Goal: Task Accomplishment & Management: Use online tool/utility

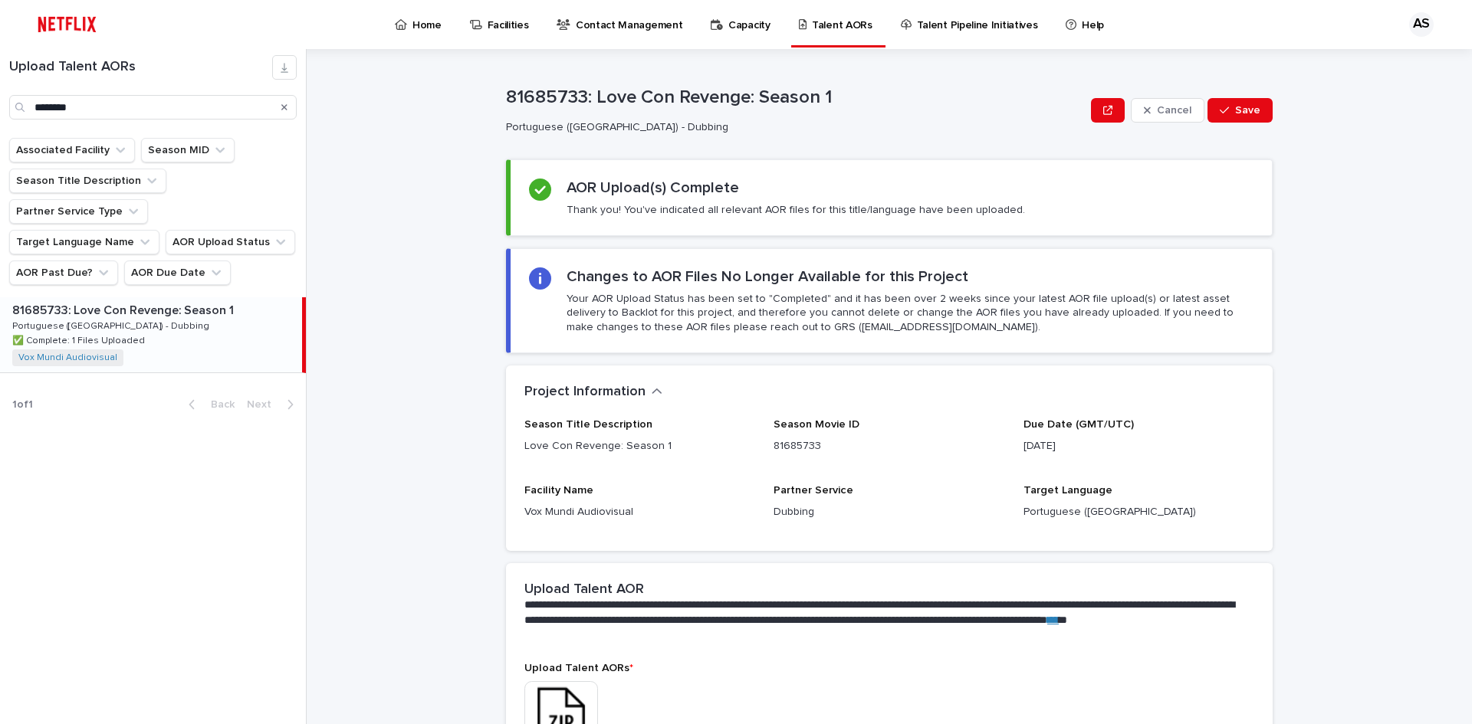
click at [284, 108] on icon "Search" at bounding box center [284, 107] width 6 height 6
click at [186, 103] on input "Search" at bounding box center [152, 107] width 287 height 25
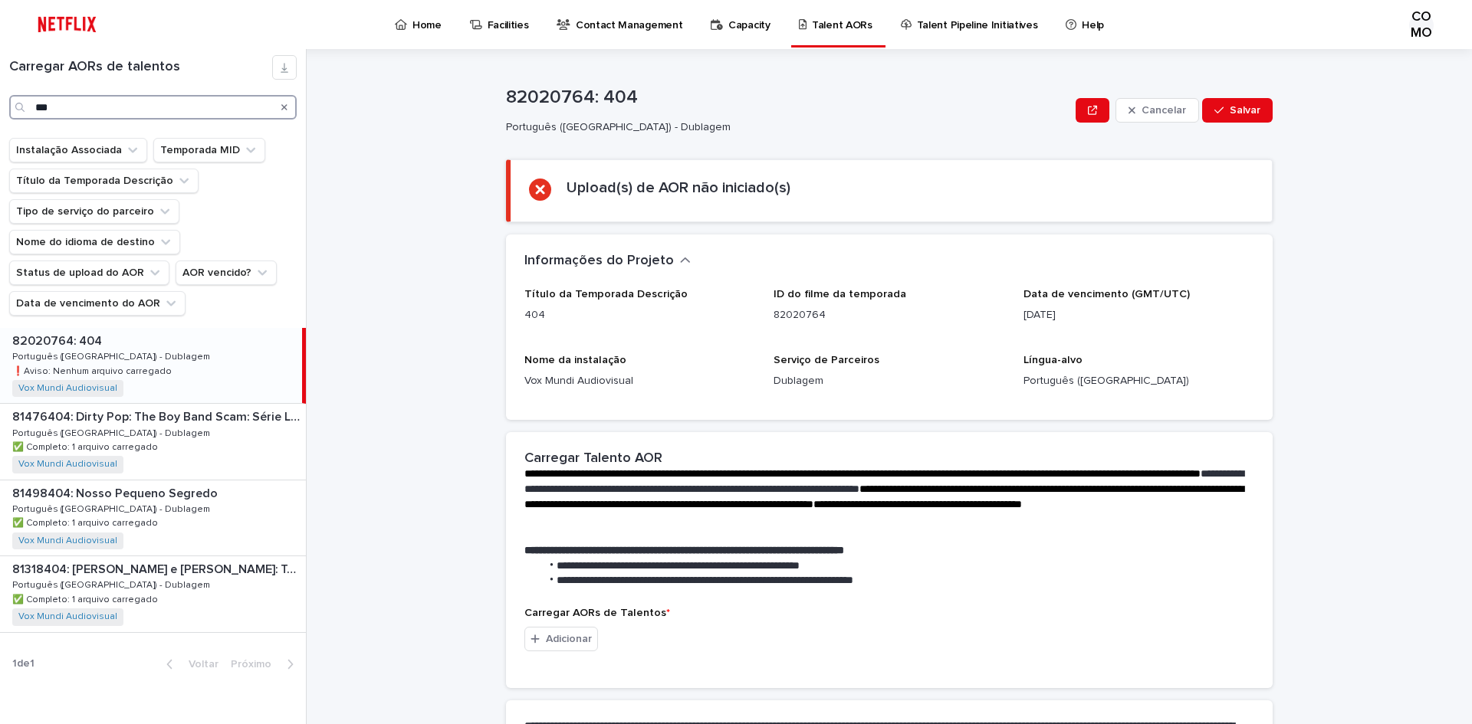
type input "***"
click at [201, 360] on div "82020764: 404 82020764: 404 Português ([GEOGRAPHIC_DATA]) - Dublagem Português …" at bounding box center [151, 365] width 302 height 75
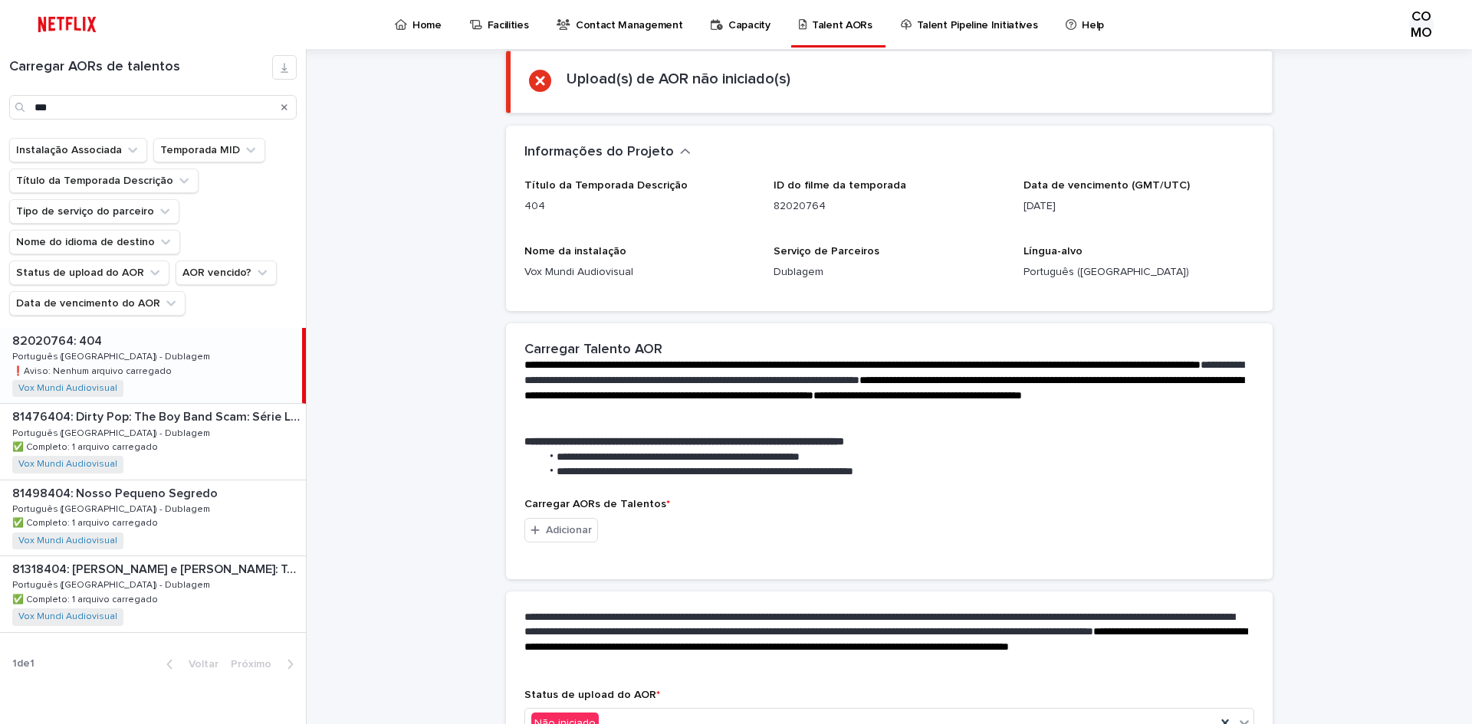
scroll to position [210, 0]
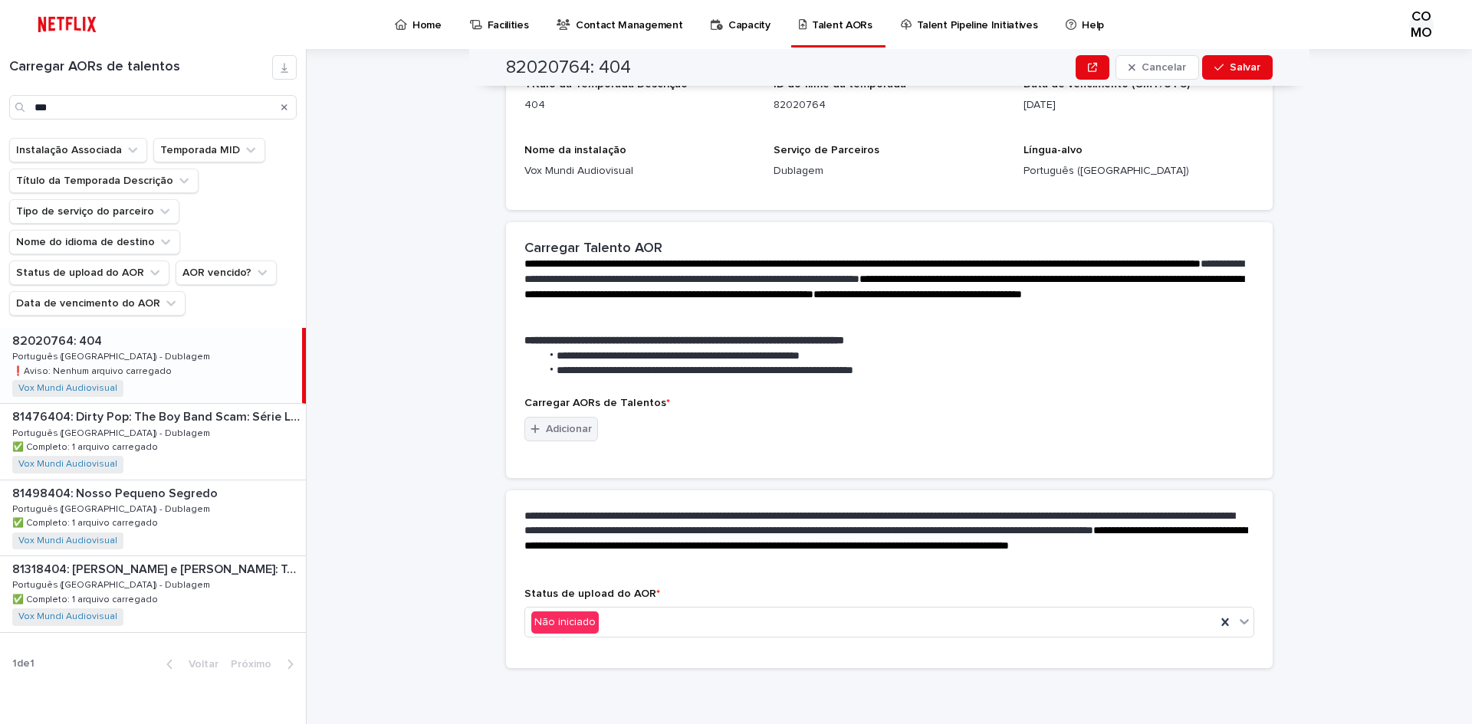
click at [546, 434] on font "Adicionar" at bounding box center [569, 429] width 46 height 11
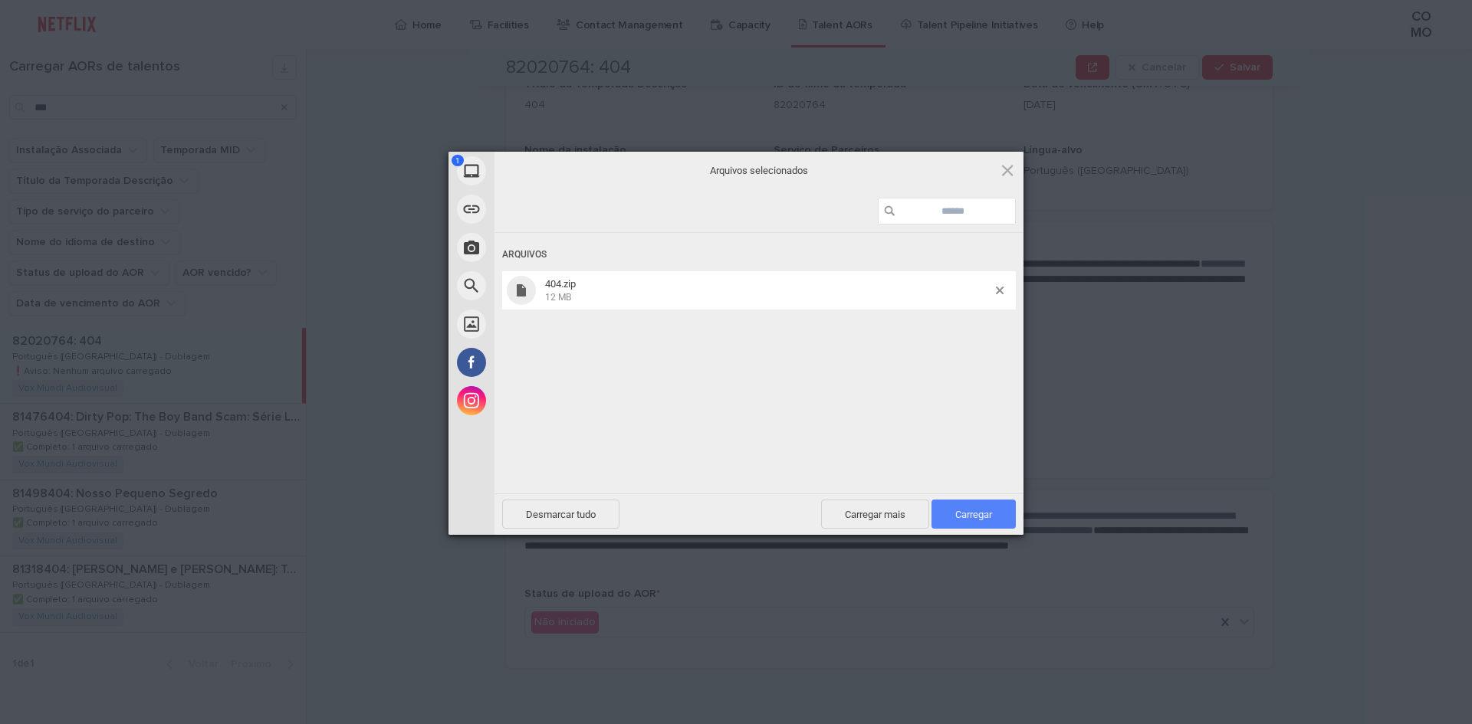
click at [966, 517] on font "Carregar" at bounding box center [973, 514] width 37 height 11
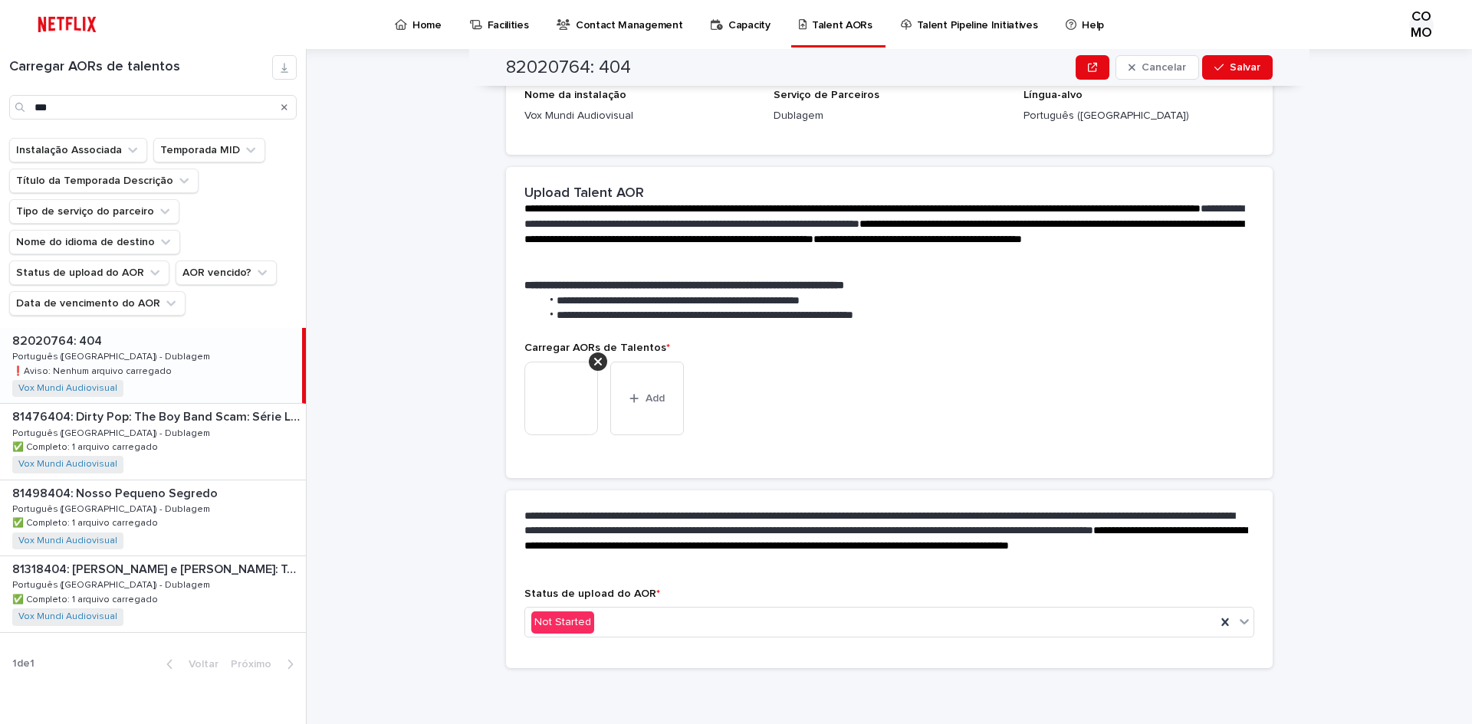
scroll to position [190, 0]
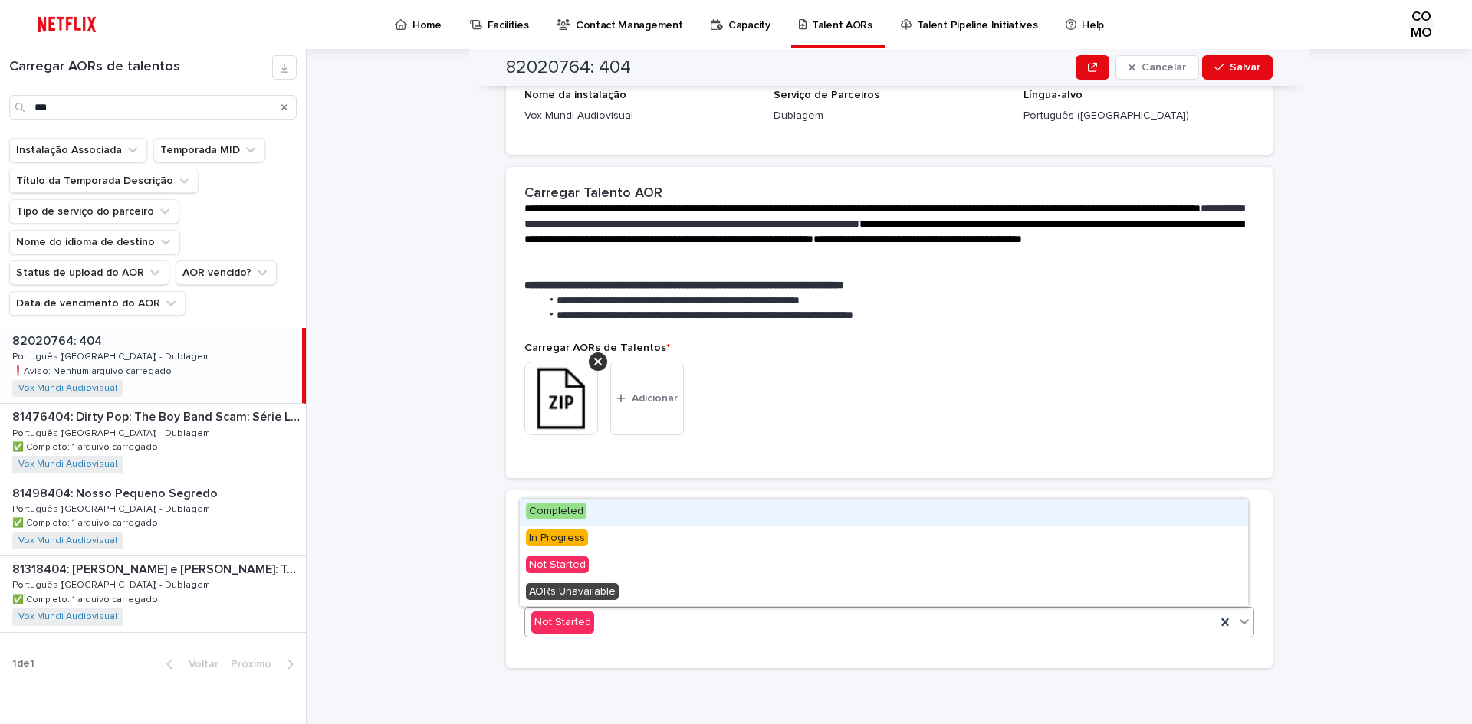
click at [1243, 623] on icon at bounding box center [1244, 621] width 15 height 15
click at [559, 513] on font "Concluído" at bounding box center [554, 511] width 50 height 11
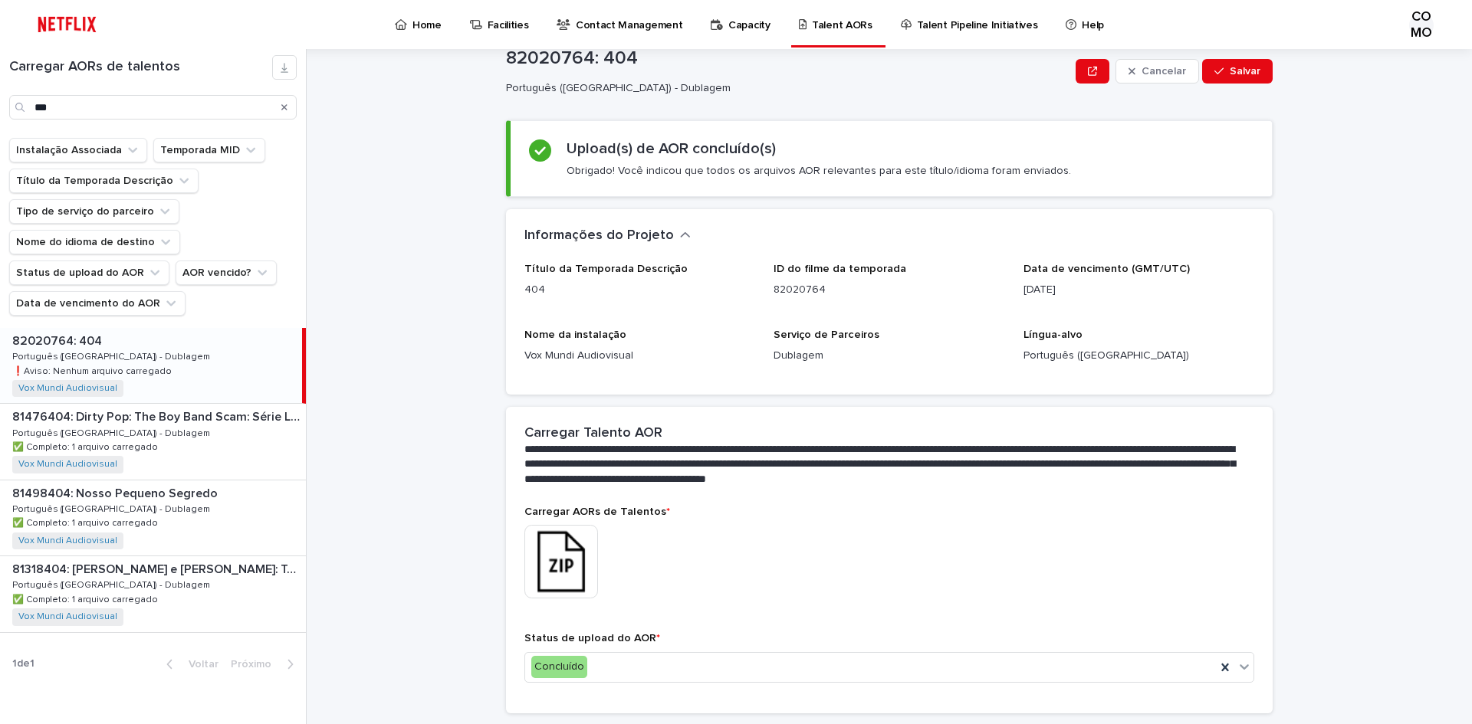
scroll to position [0, 0]
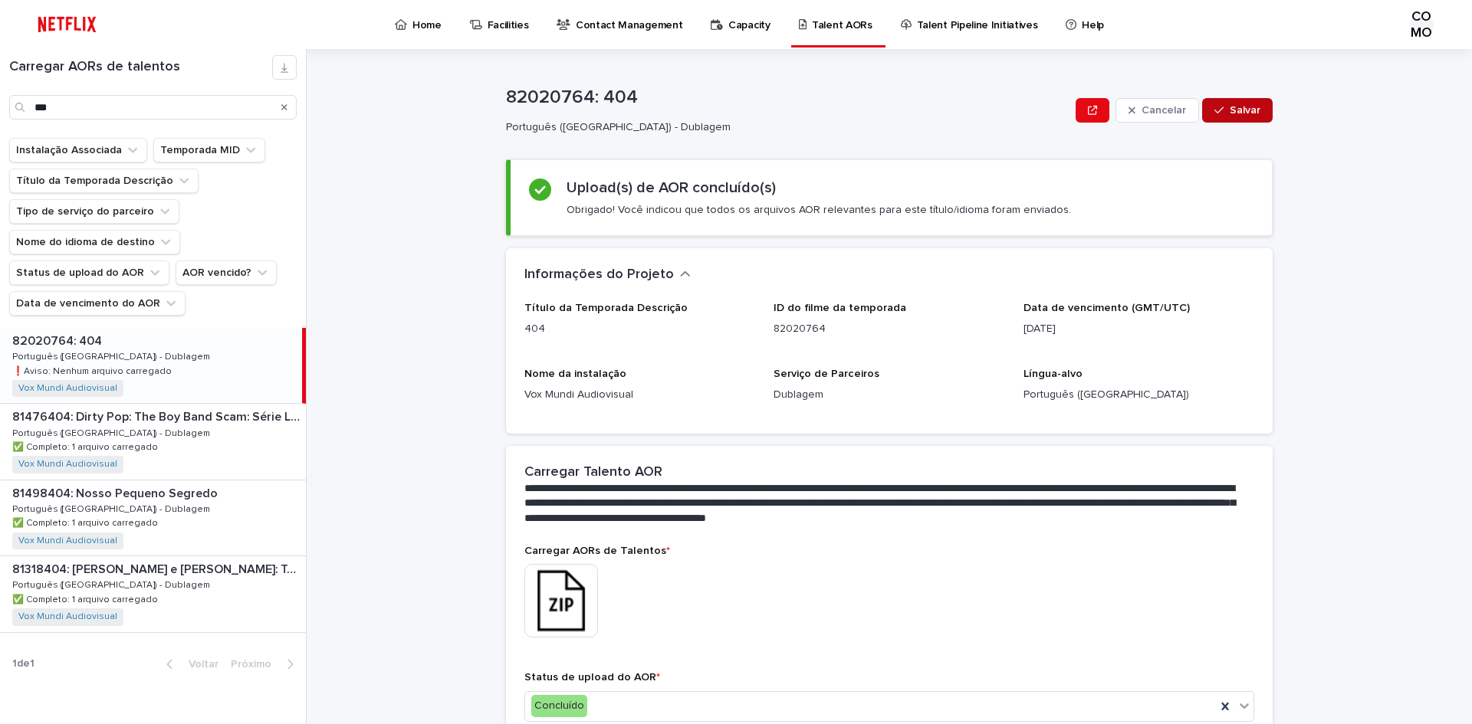
click at [1230, 107] on font "Salvar" at bounding box center [1245, 110] width 31 height 11
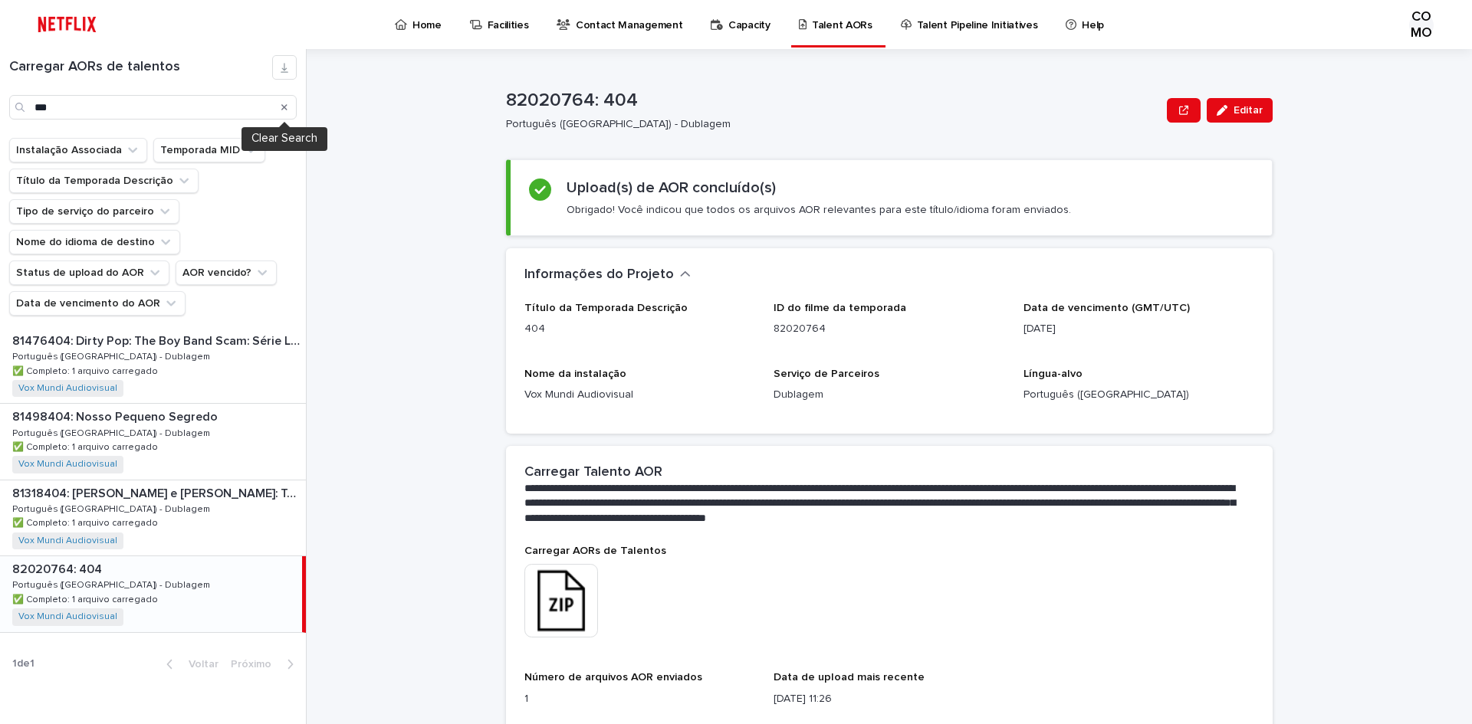
click at [287, 107] on icon "Procurar" at bounding box center [284, 107] width 6 height 9
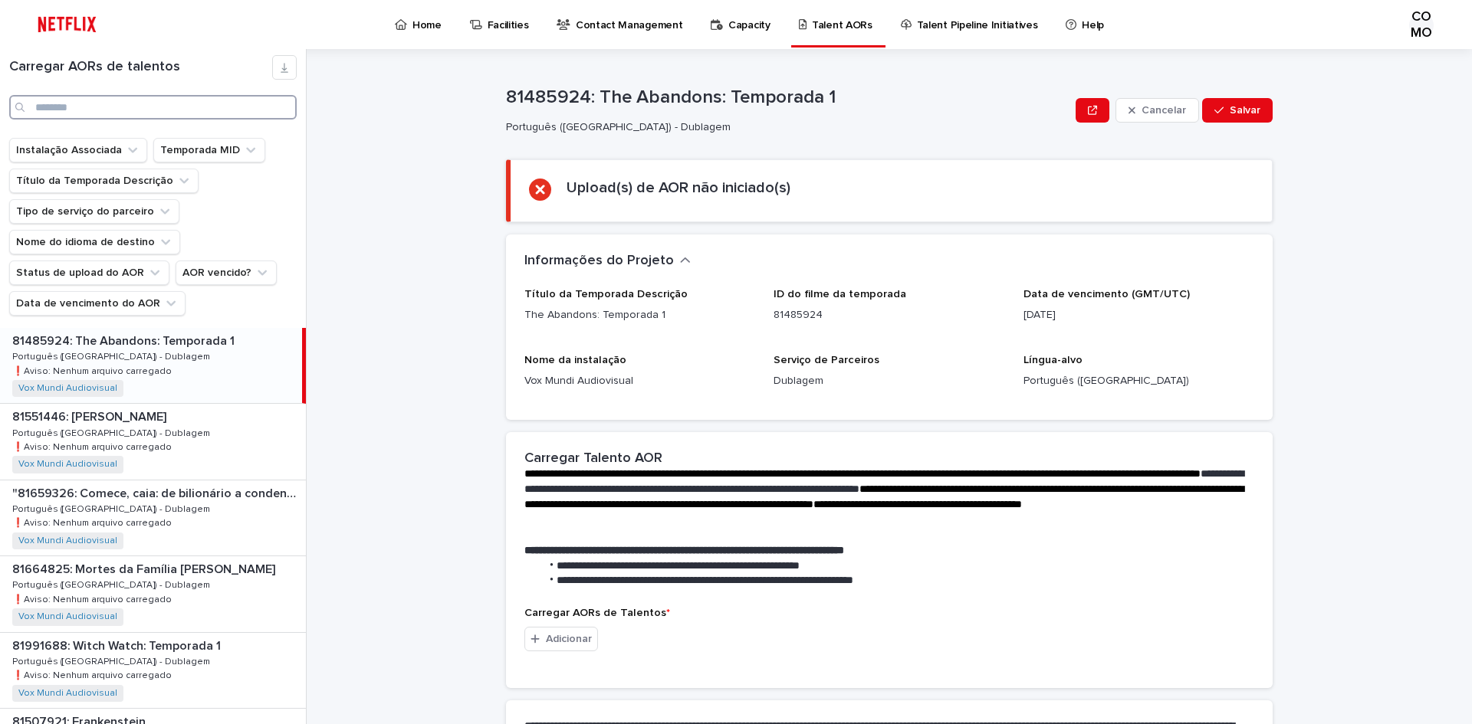
click at [133, 100] on input "Procurar" at bounding box center [152, 107] width 287 height 25
paste input "**********"
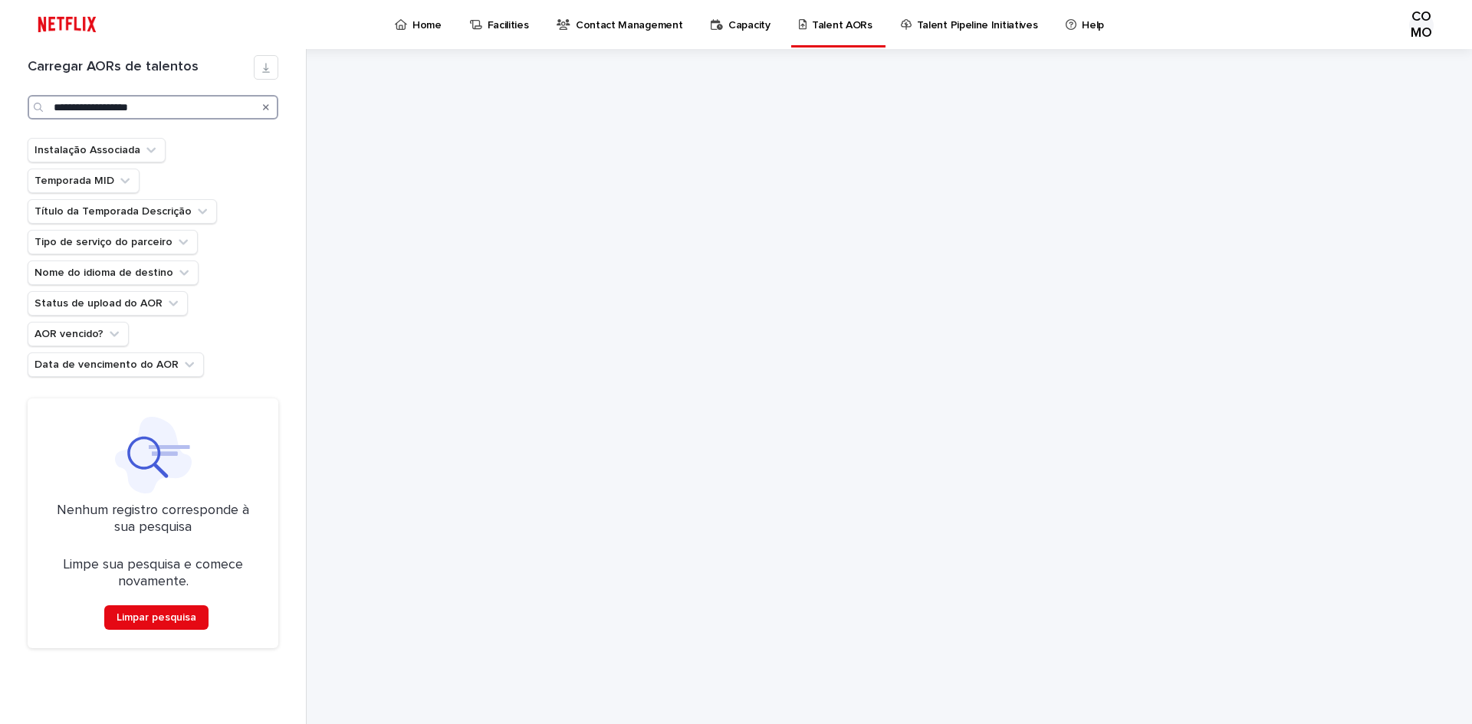
type input "**********"
click at [269, 110] on div "Procurar" at bounding box center [266, 107] width 25 height 25
click at [268, 106] on icon "Procurar" at bounding box center [266, 107] width 6 height 6
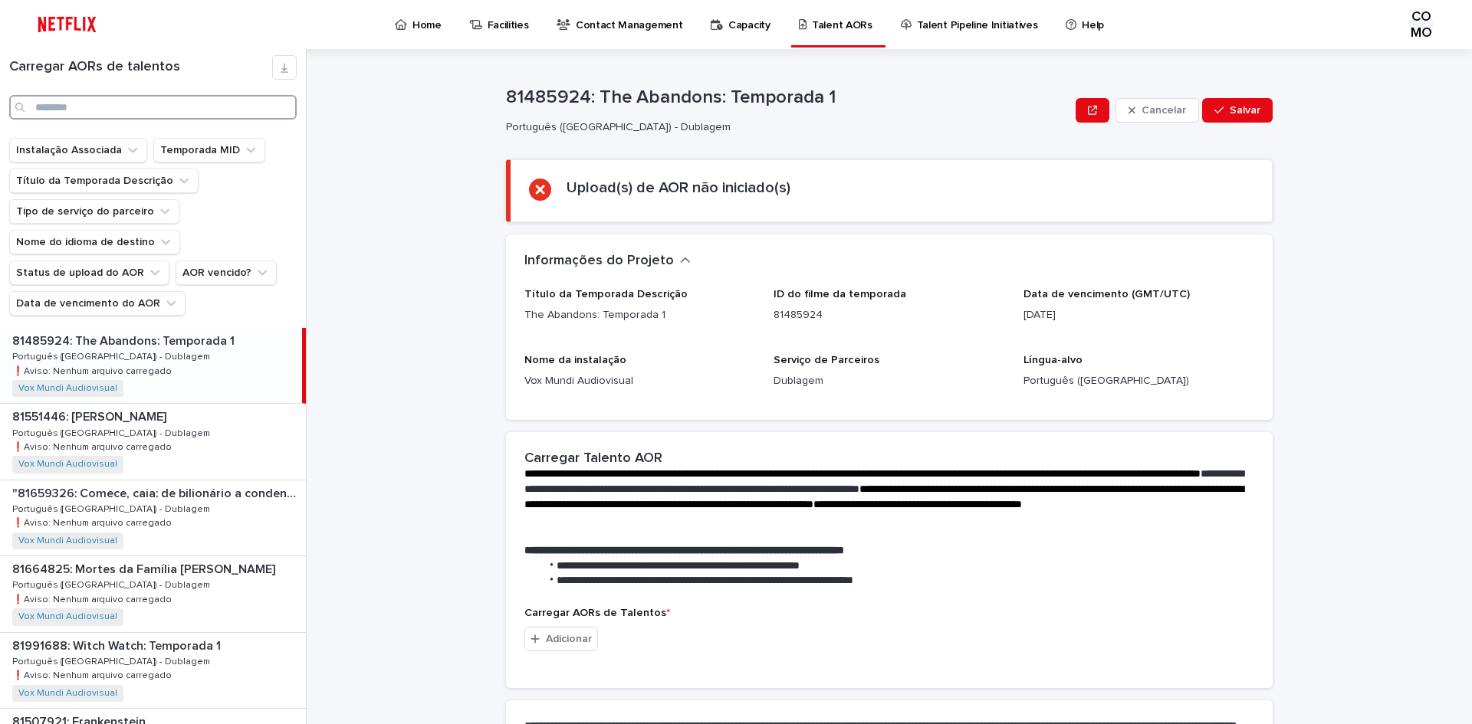
click at [154, 107] on input "Procurar" at bounding box center [152, 107] width 287 height 25
paste input "********"
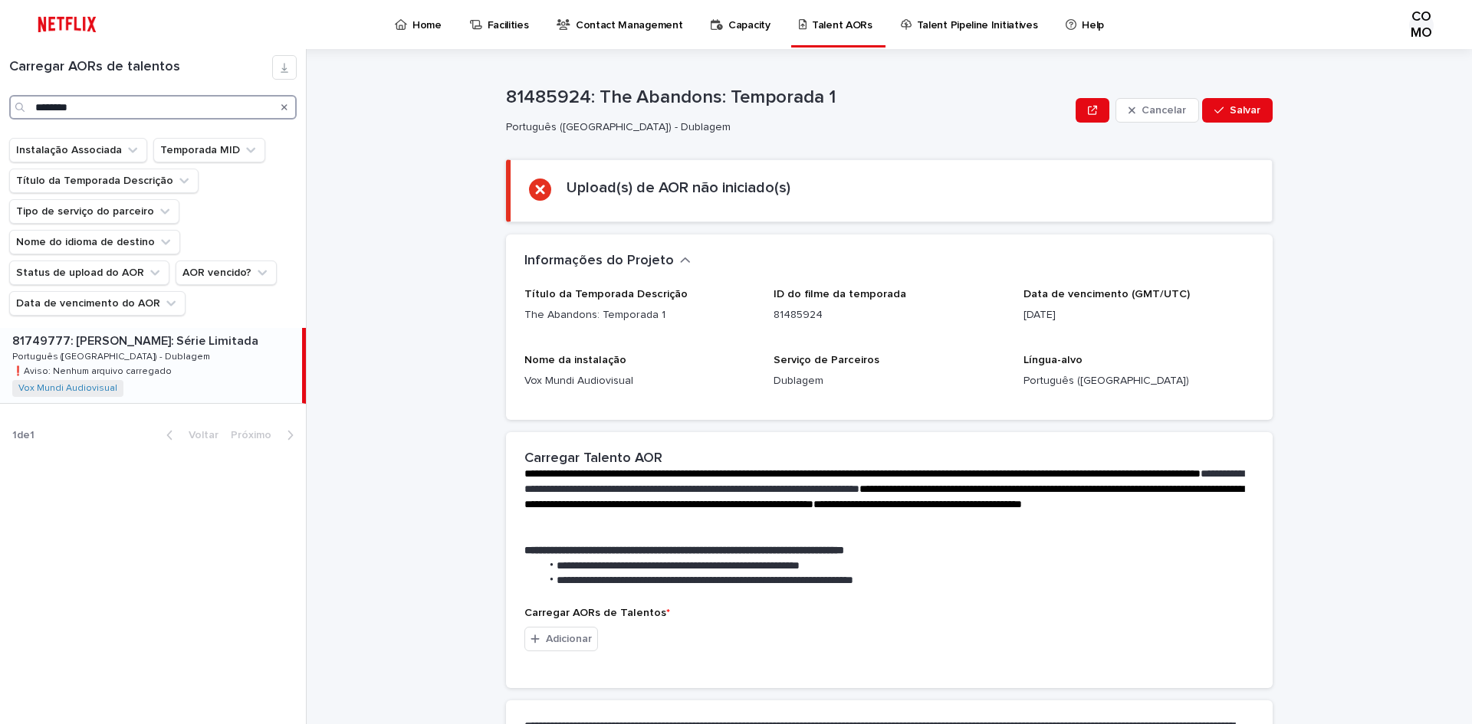
type input "********"
click at [103, 360] on font "Português ([GEOGRAPHIC_DATA]) - Dublagem" at bounding box center [111, 357] width 198 height 9
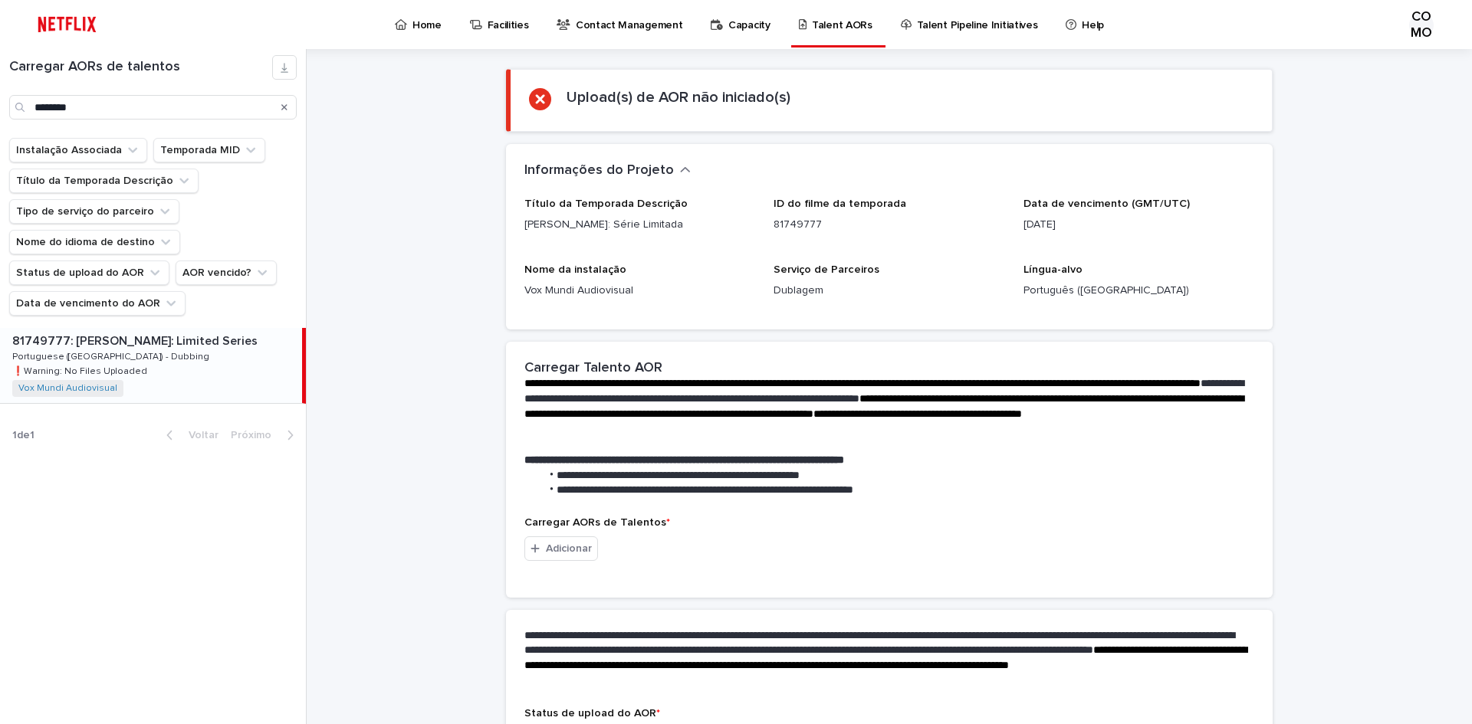
scroll to position [153, 0]
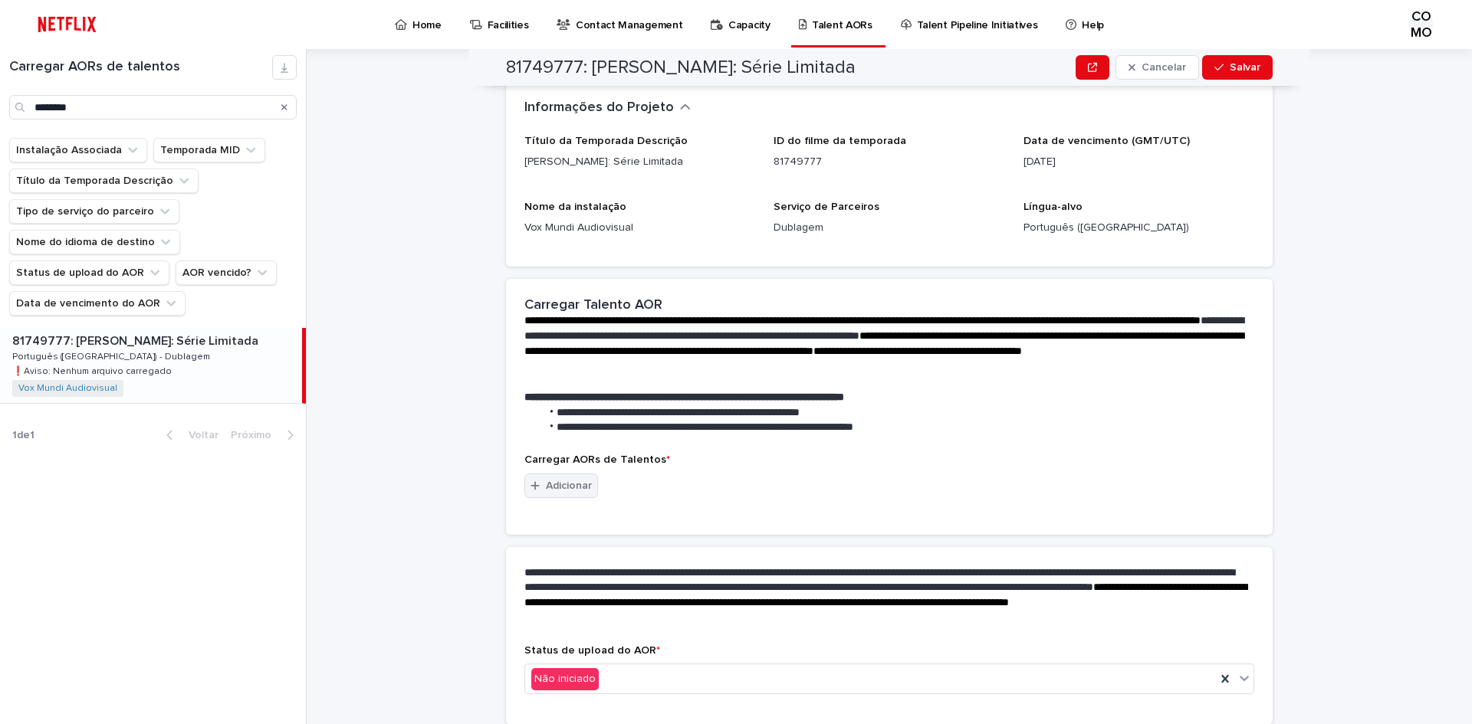
click at [567, 485] on font "Adicionar" at bounding box center [569, 486] width 46 height 11
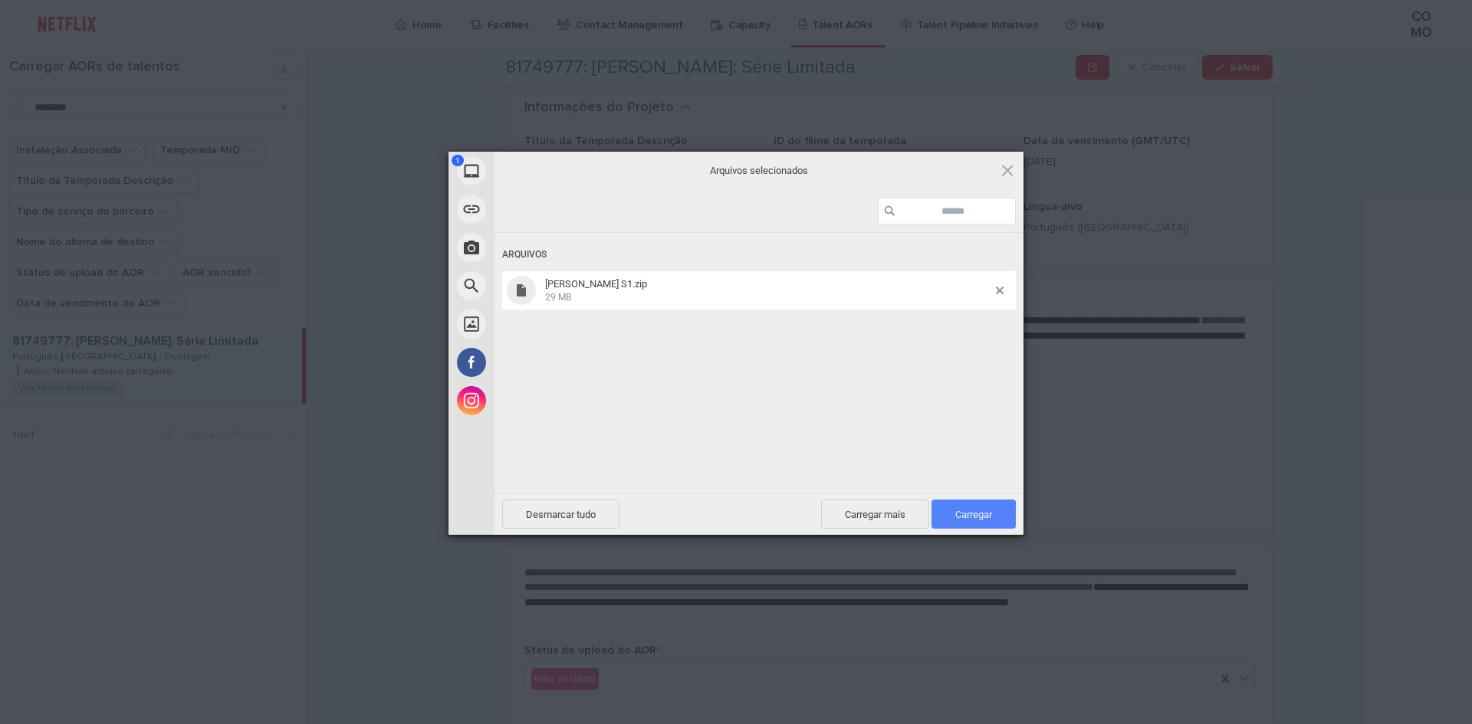
click at [972, 511] on font "Carregar" at bounding box center [973, 514] width 37 height 11
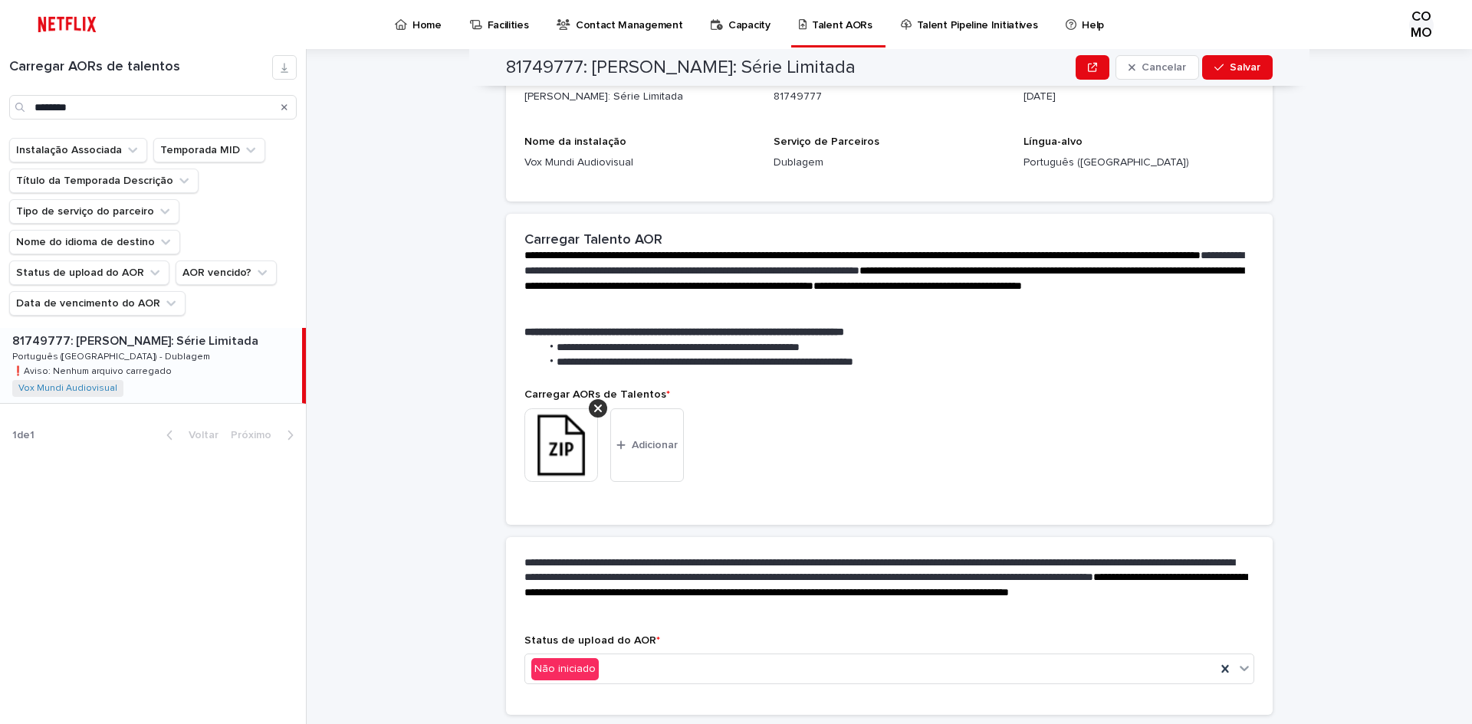
scroll to position [190, 0]
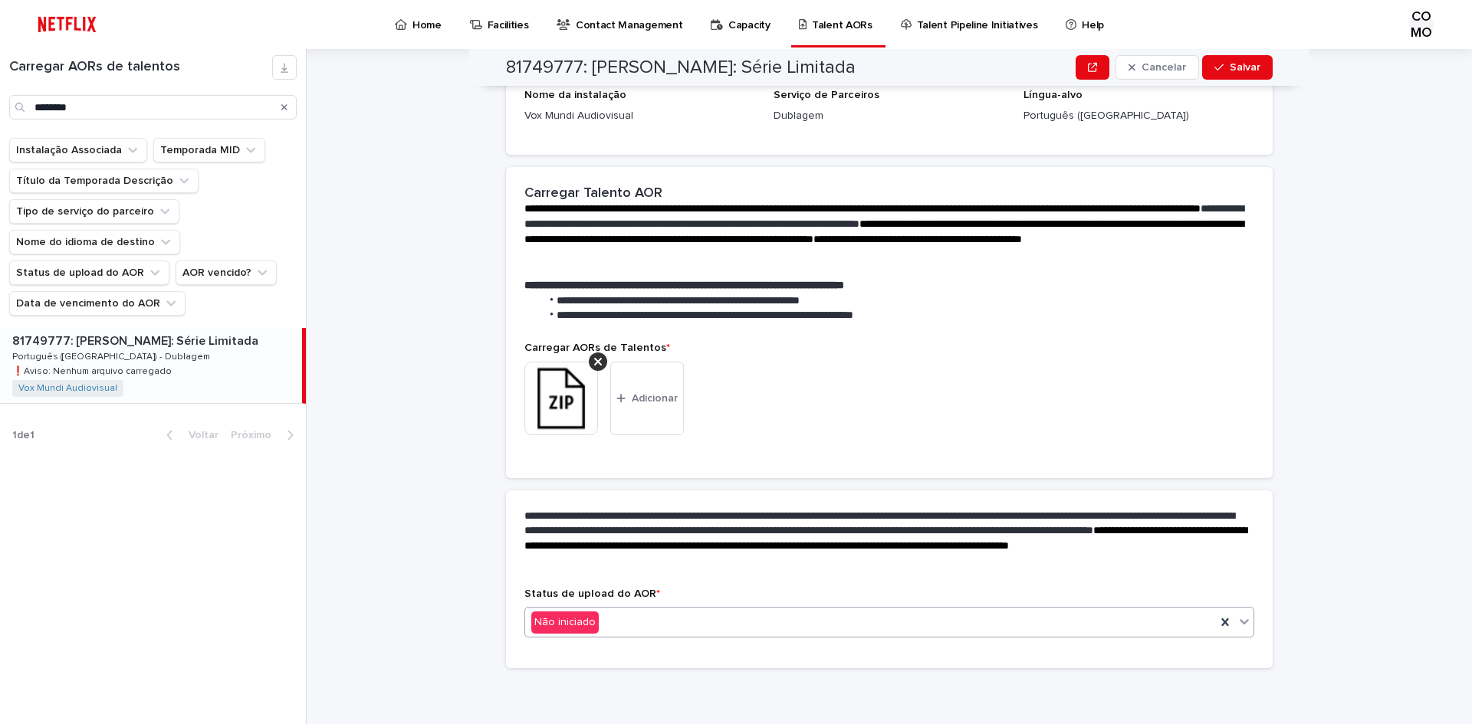
click at [1238, 620] on icon at bounding box center [1244, 621] width 15 height 15
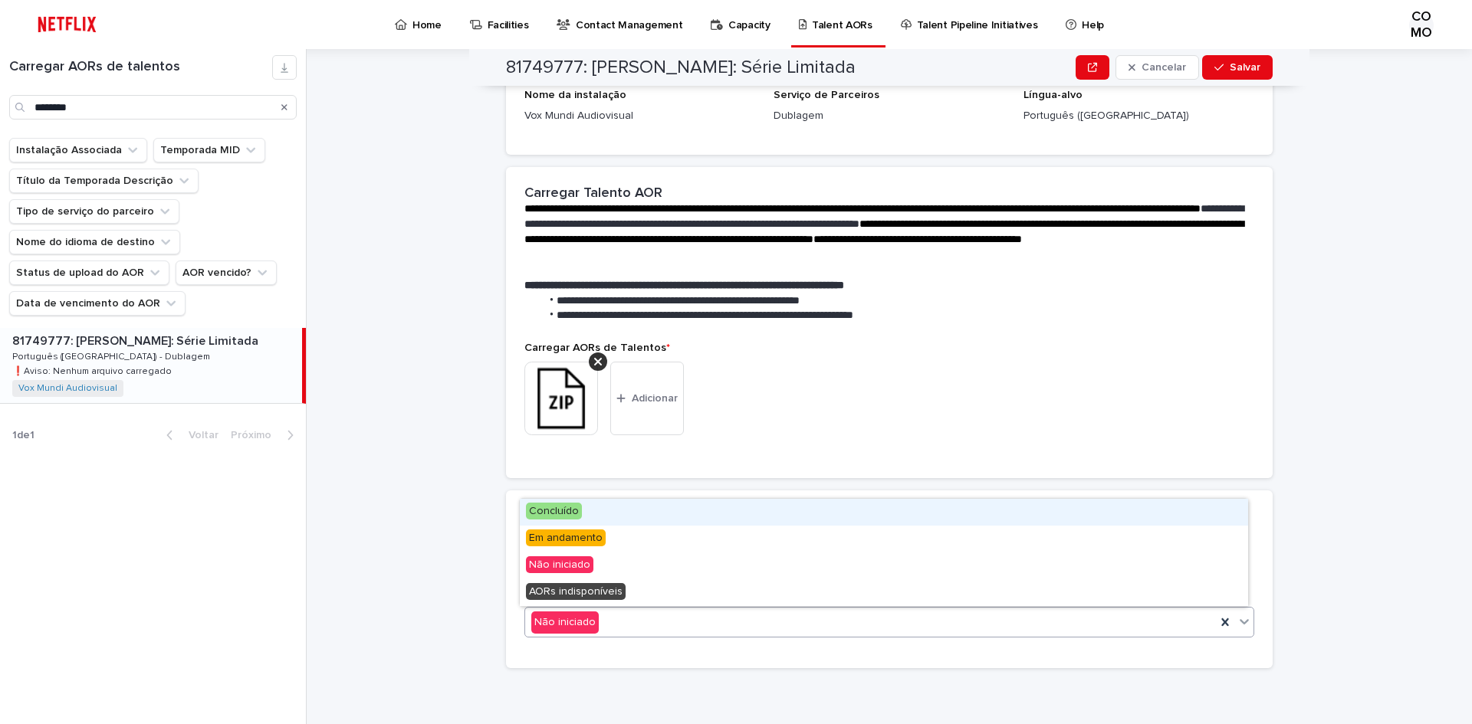
click at [618, 517] on div "Concluído" at bounding box center [884, 512] width 728 height 27
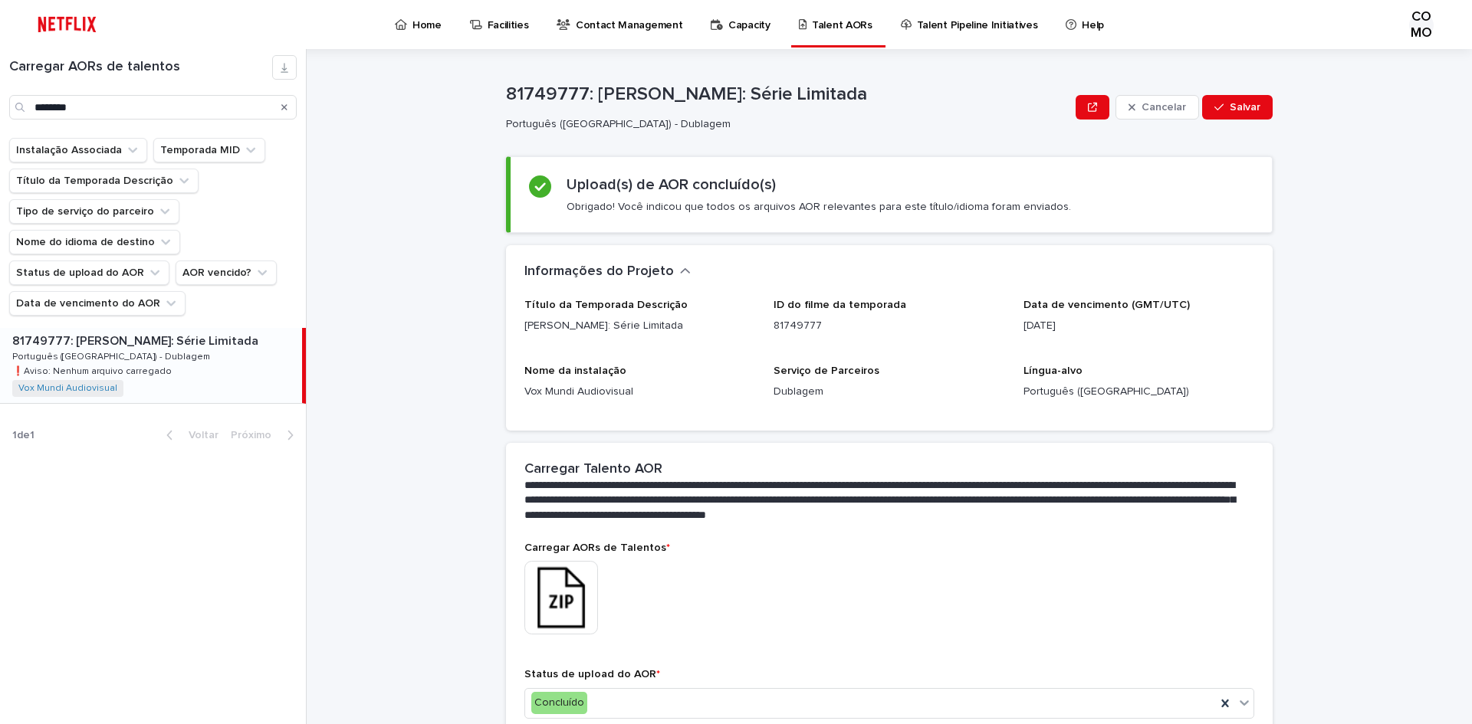
scroll to position [0, 0]
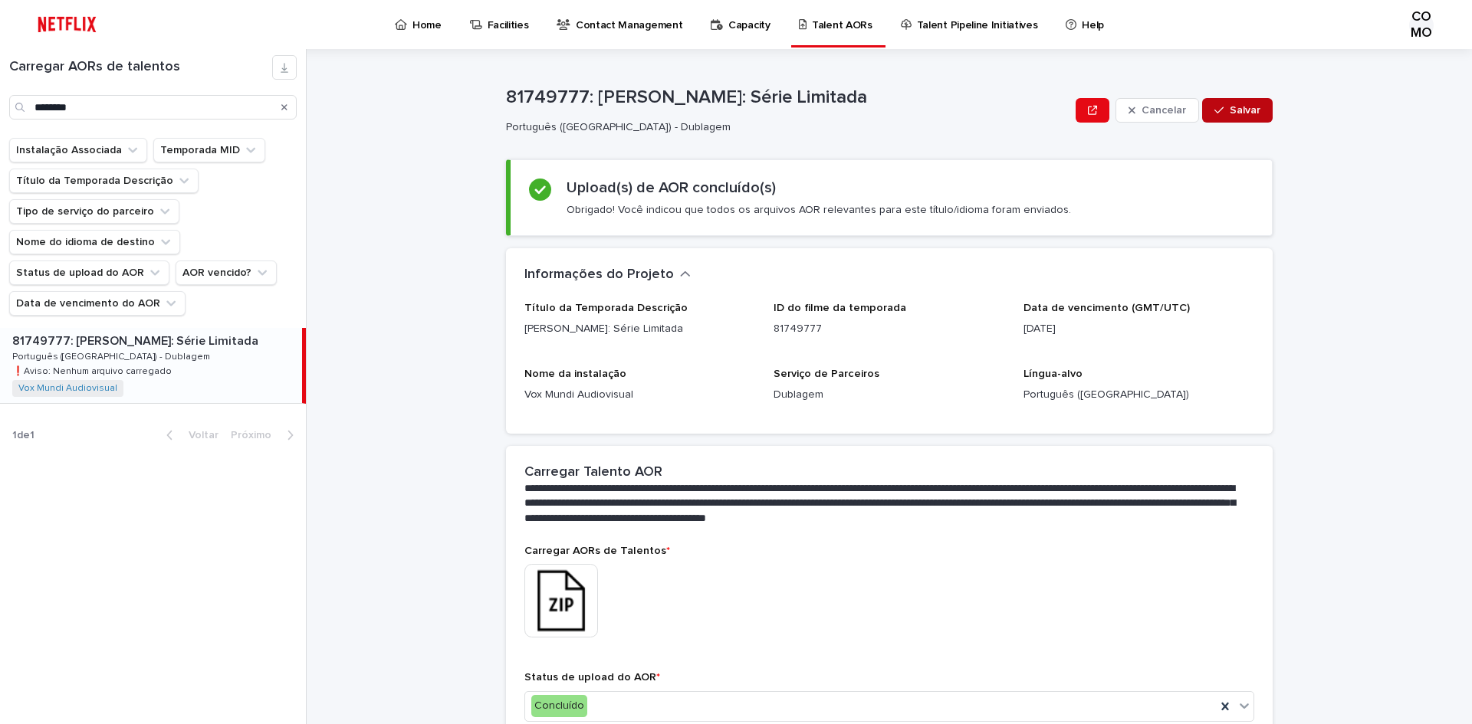
click at [1232, 113] on font "Salvar" at bounding box center [1245, 110] width 31 height 11
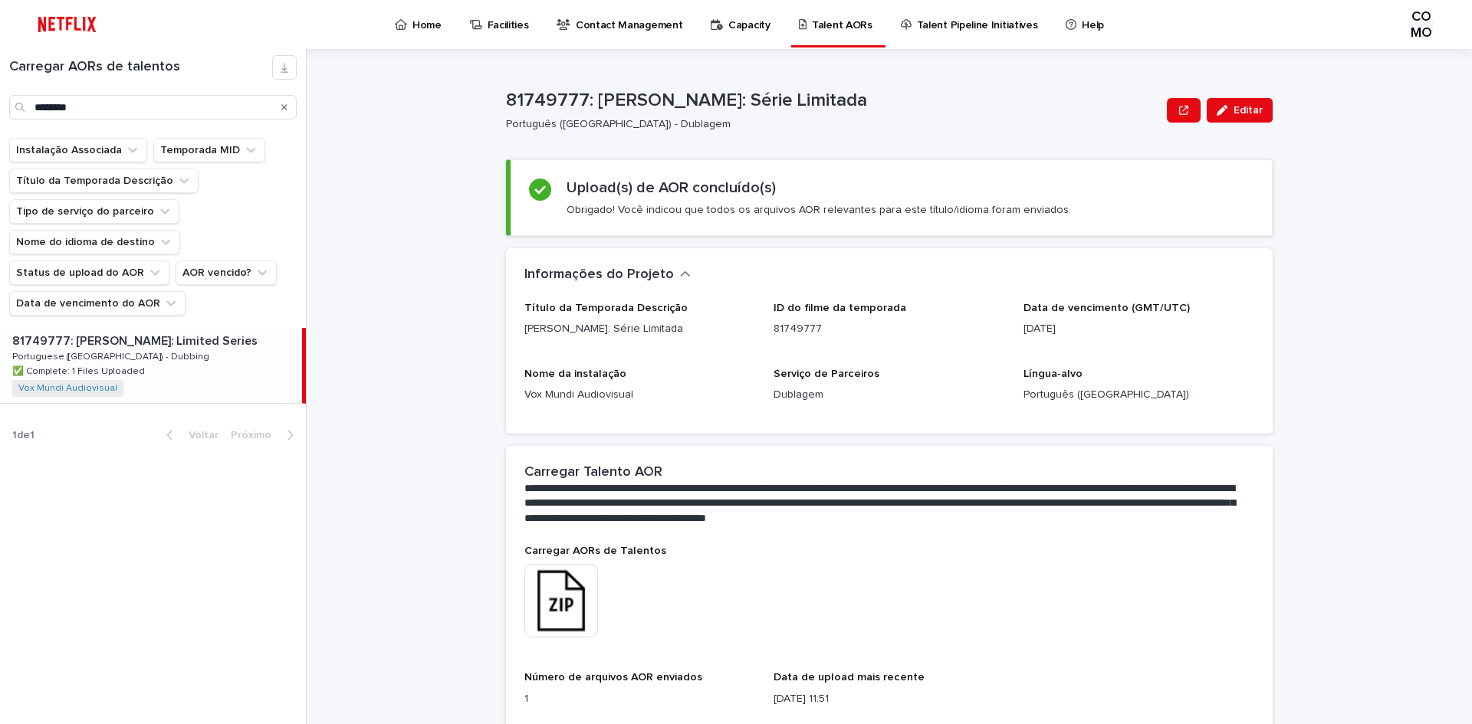
click at [287, 110] on div "Procurar" at bounding box center [284, 107] width 25 height 25
click at [284, 107] on icon "Procurar" at bounding box center [284, 107] width 6 height 6
click at [227, 105] on input "Procurar" at bounding box center [152, 107] width 287 height 25
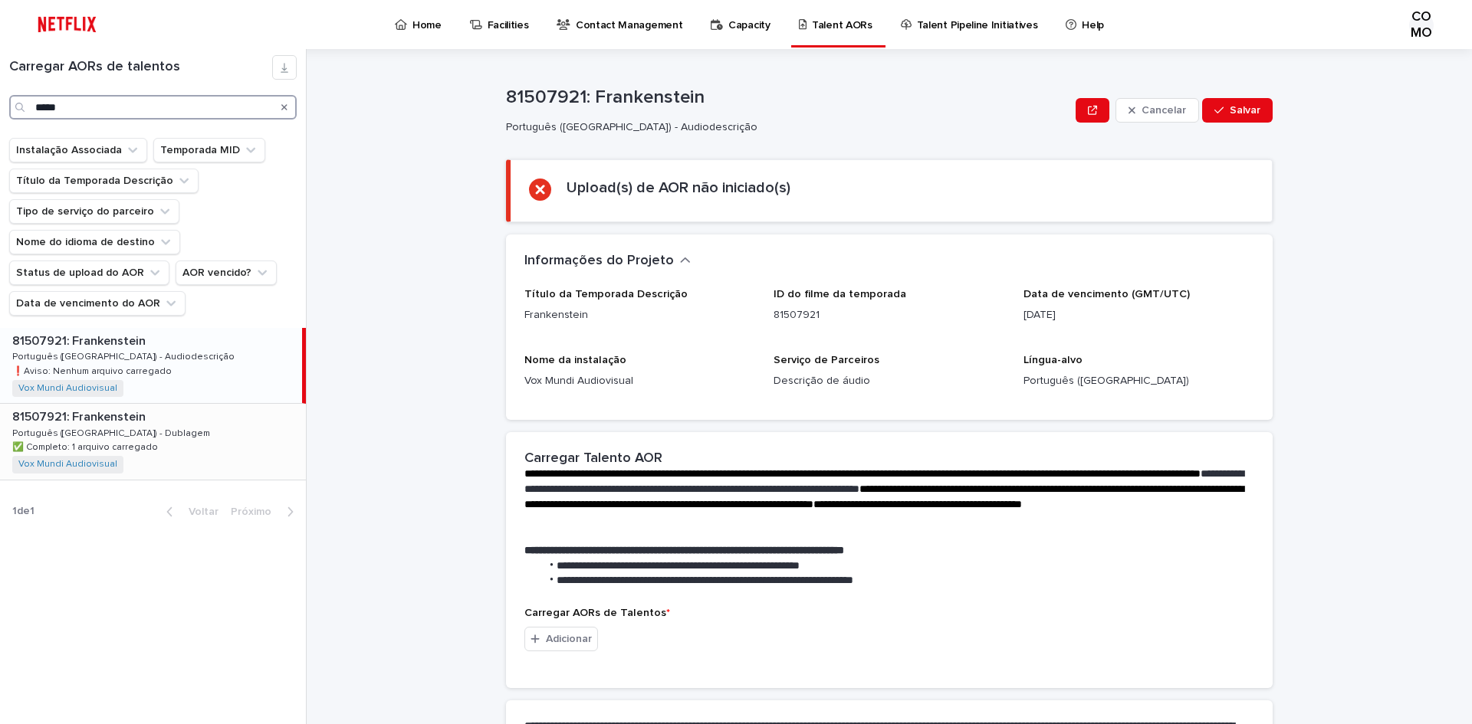
type input "*****"
click at [127, 442] on p "✅ Completo: 1 arquivo carregado" at bounding box center [86, 446] width 149 height 14
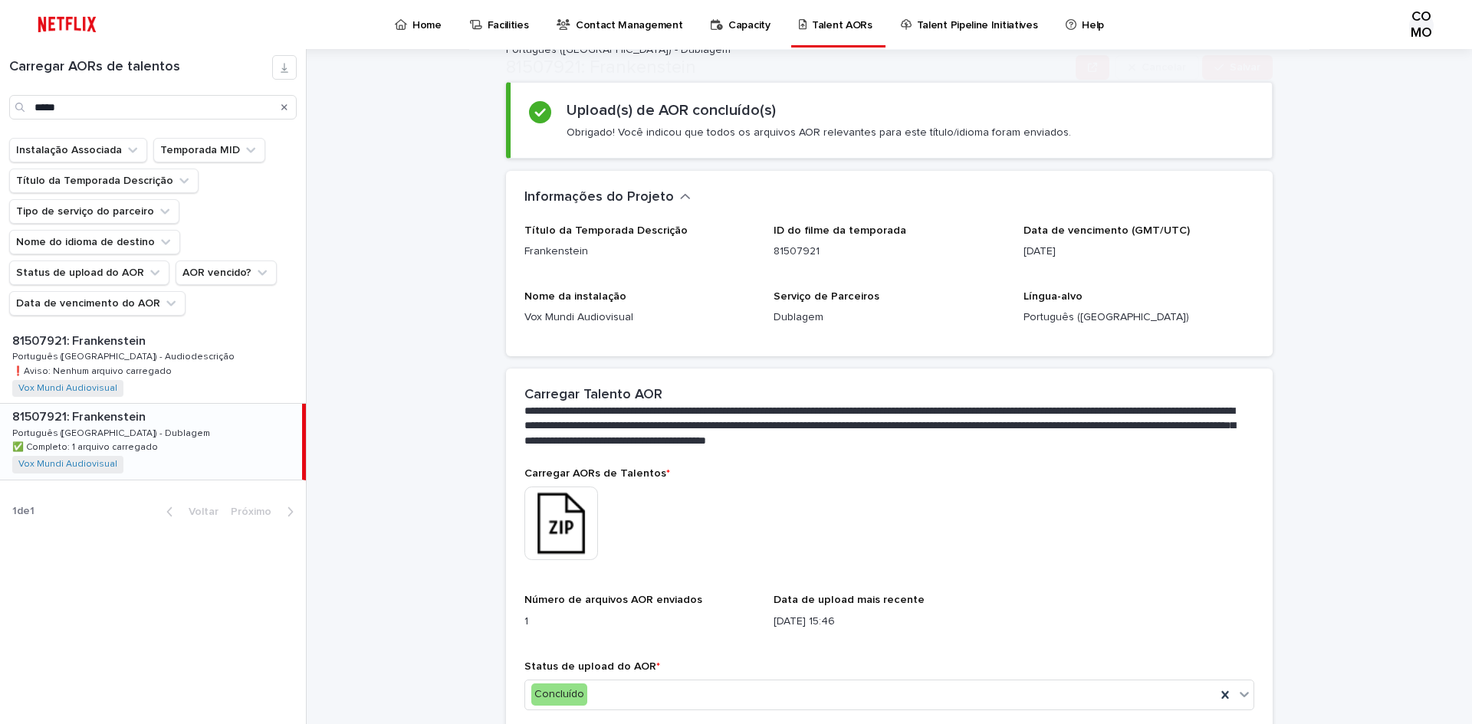
scroll to position [149, 0]
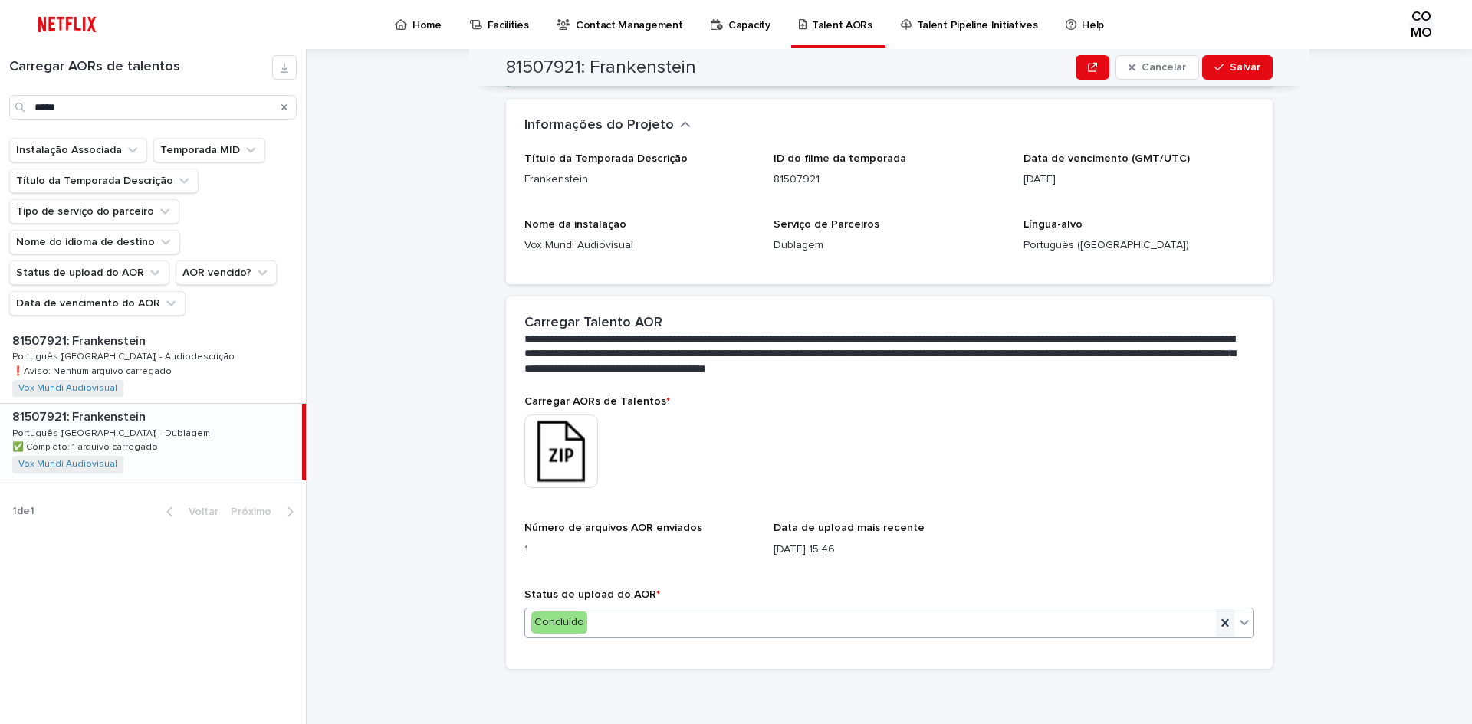
click at [1220, 626] on icon at bounding box center [1224, 623] width 15 height 15
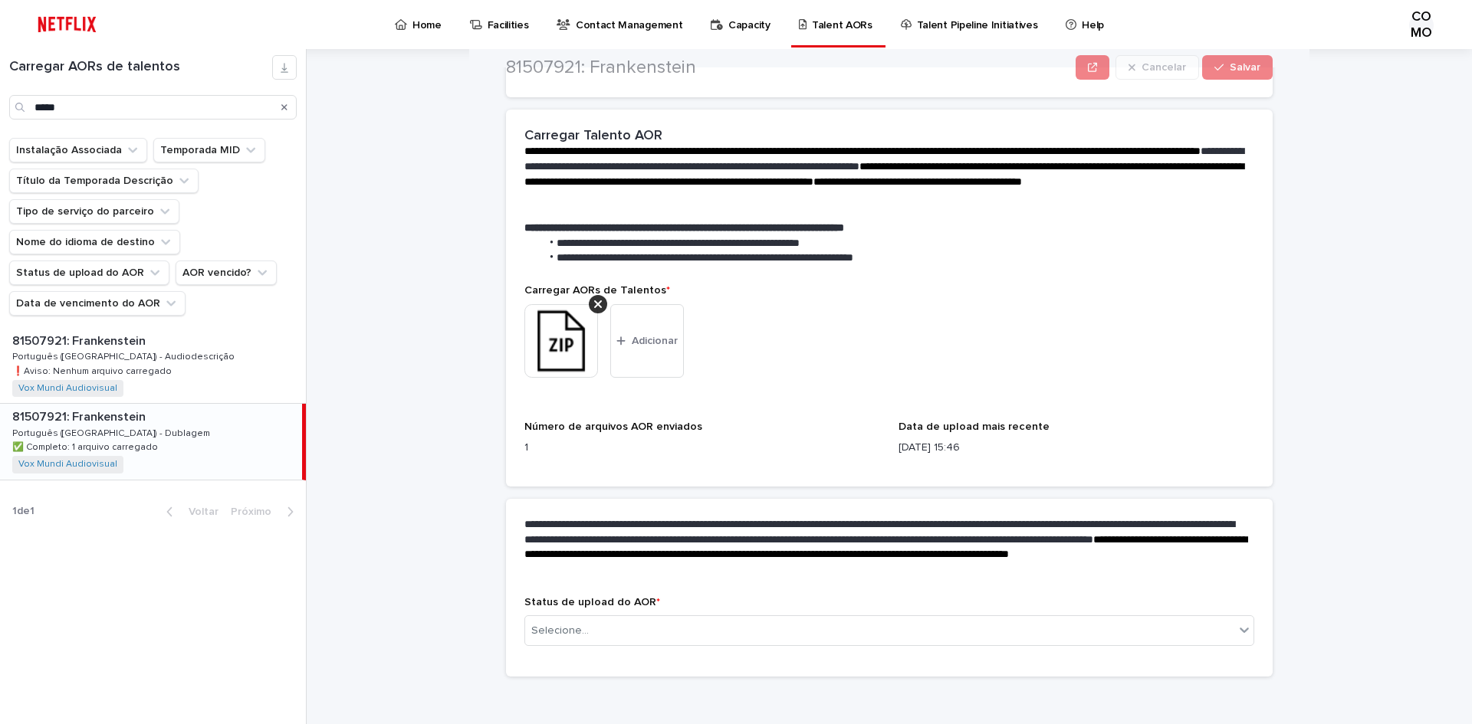
scroll to position [256, 0]
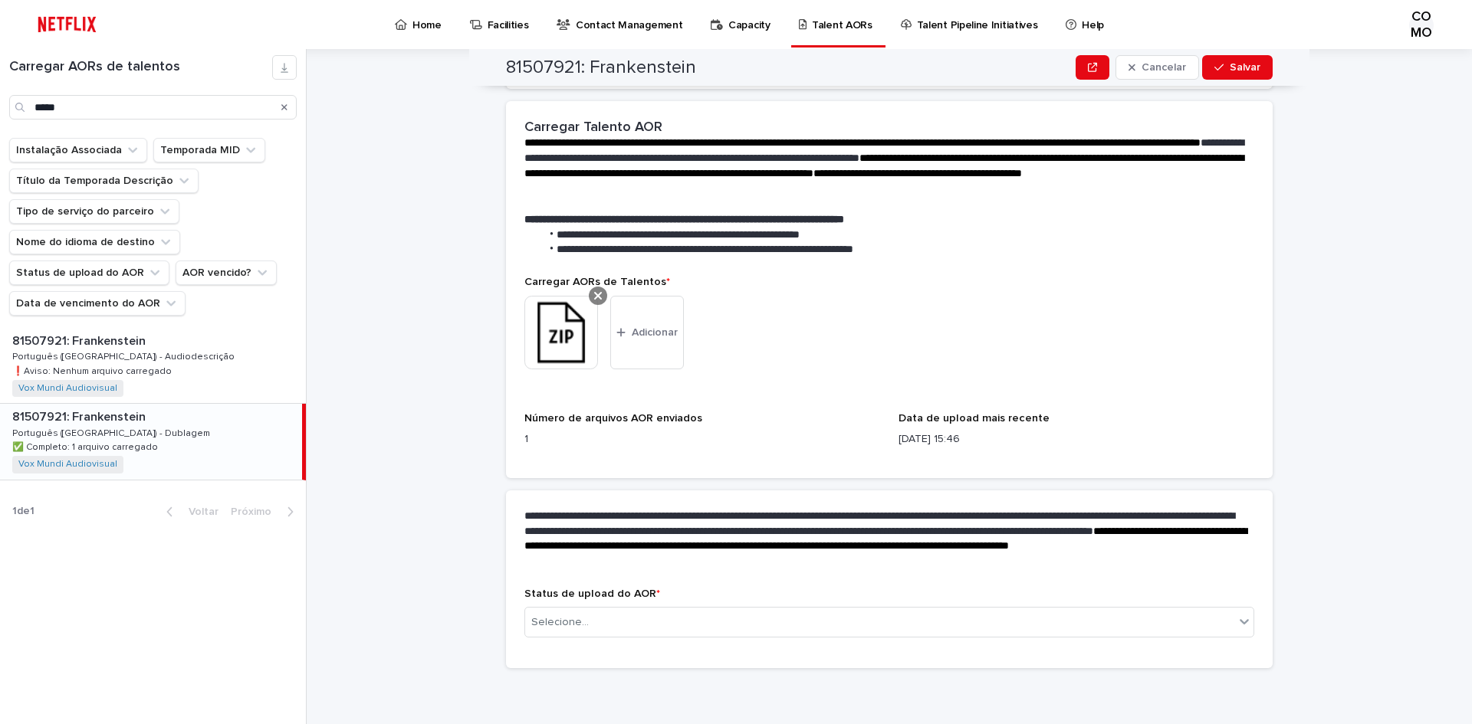
click at [594, 295] on icon at bounding box center [598, 296] width 8 height 12
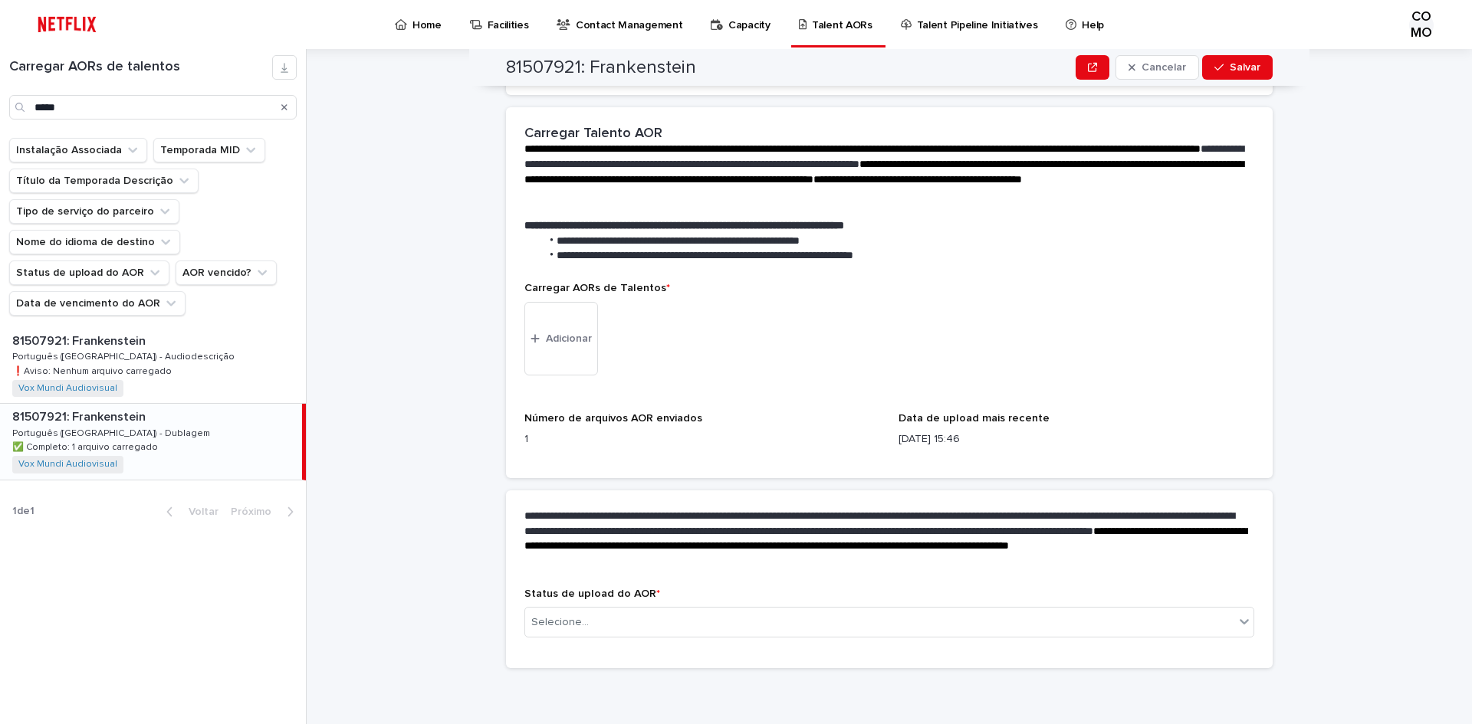
scroll to position [135, 0]
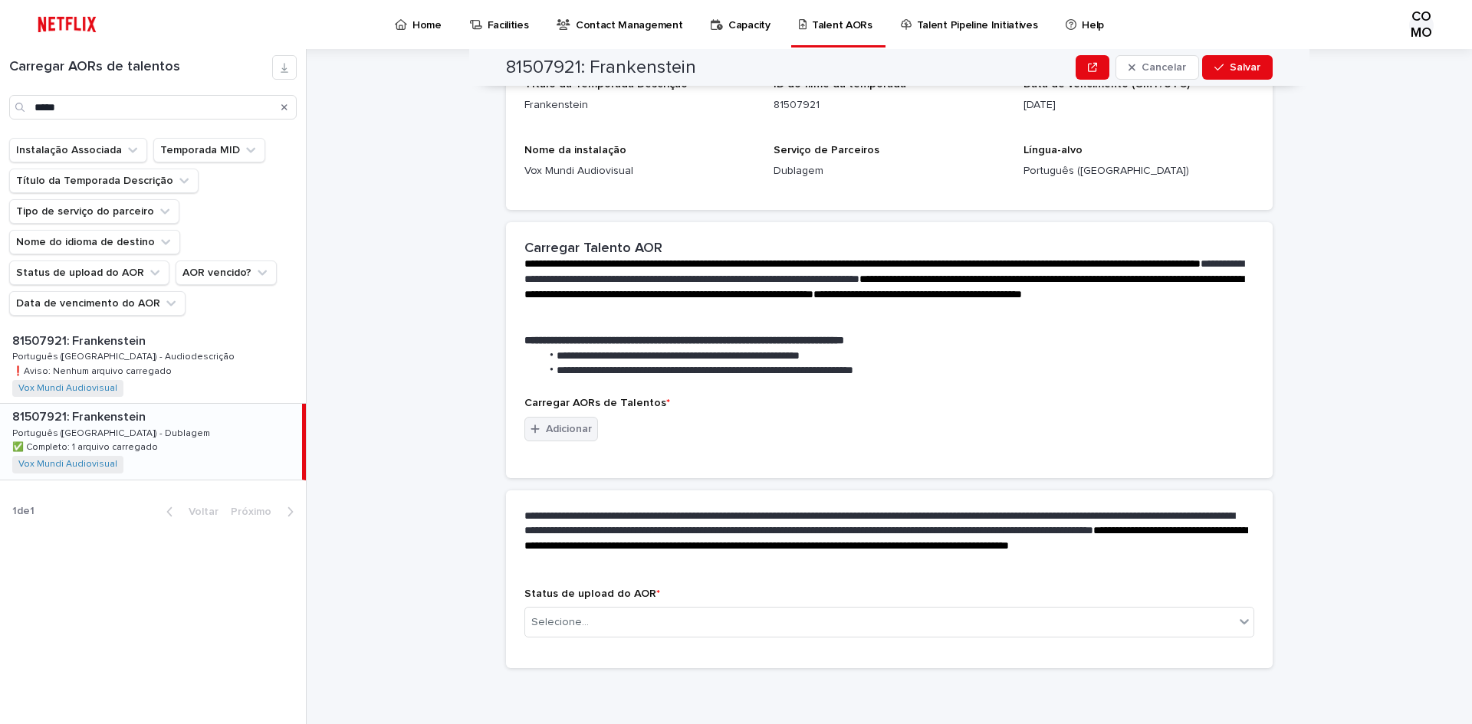
click at [563, 426] on font "Adicionar" at bounding box center [569, 429] width 46 height 11
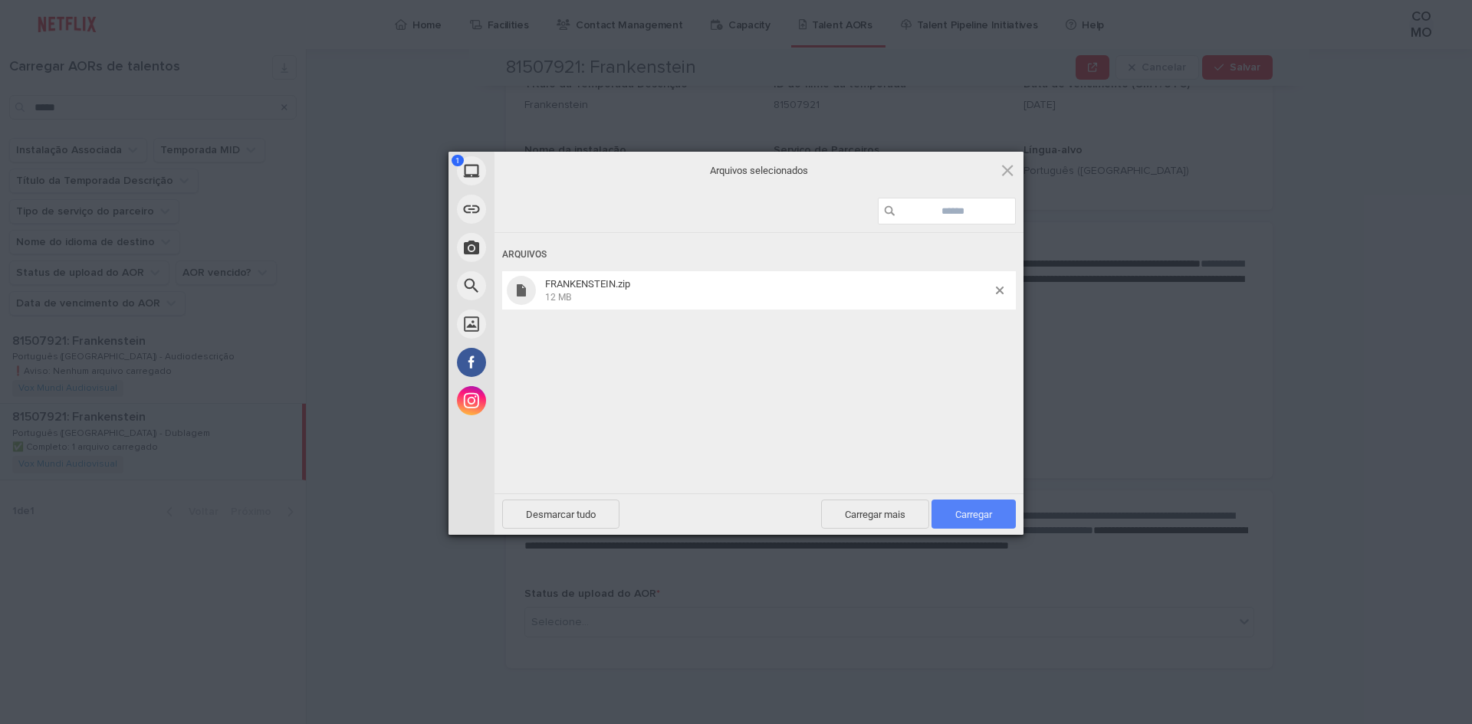
click at [974, 515] on font "Carregar" at bounding box center [973, 514] width 37 height 11
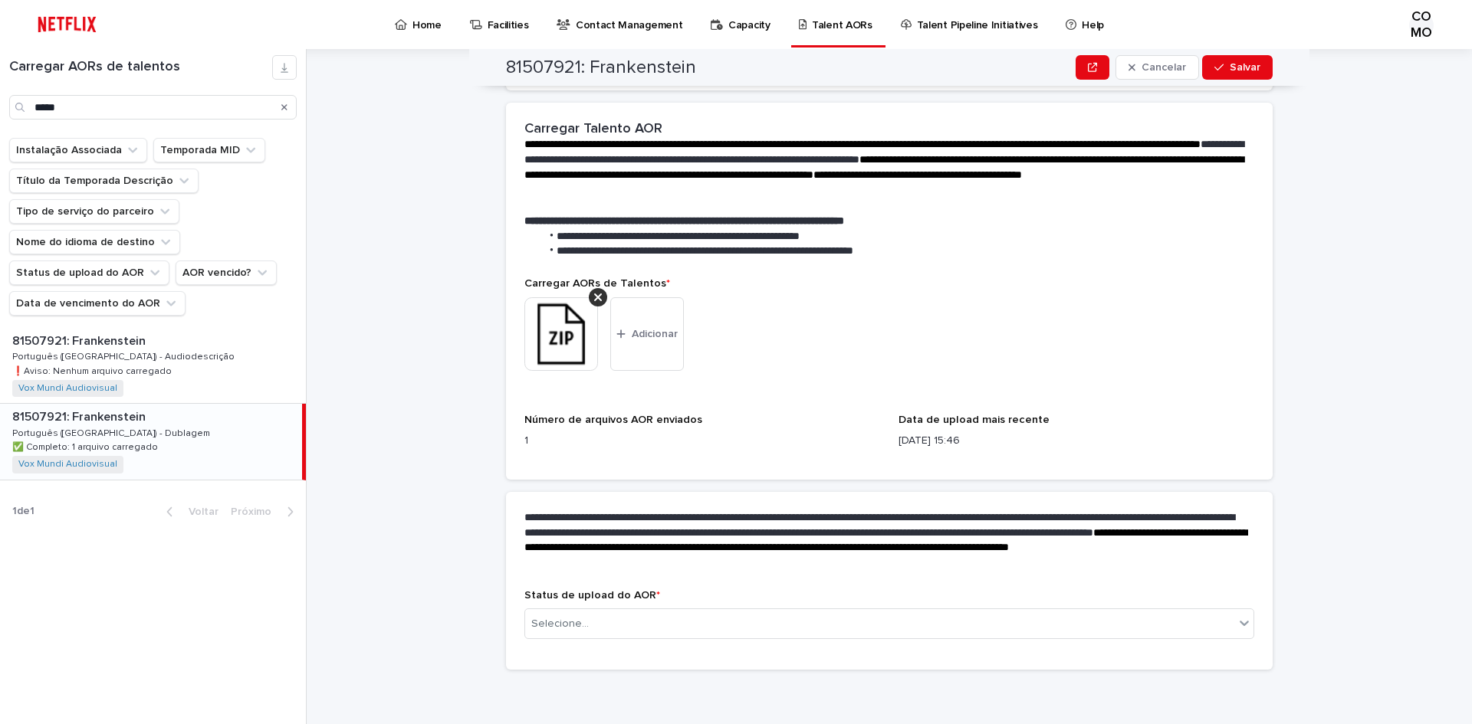
scroll to position [256, 0]
click at [1237, 617] on icon at bounding box center [1244, 621] width 15 height 15
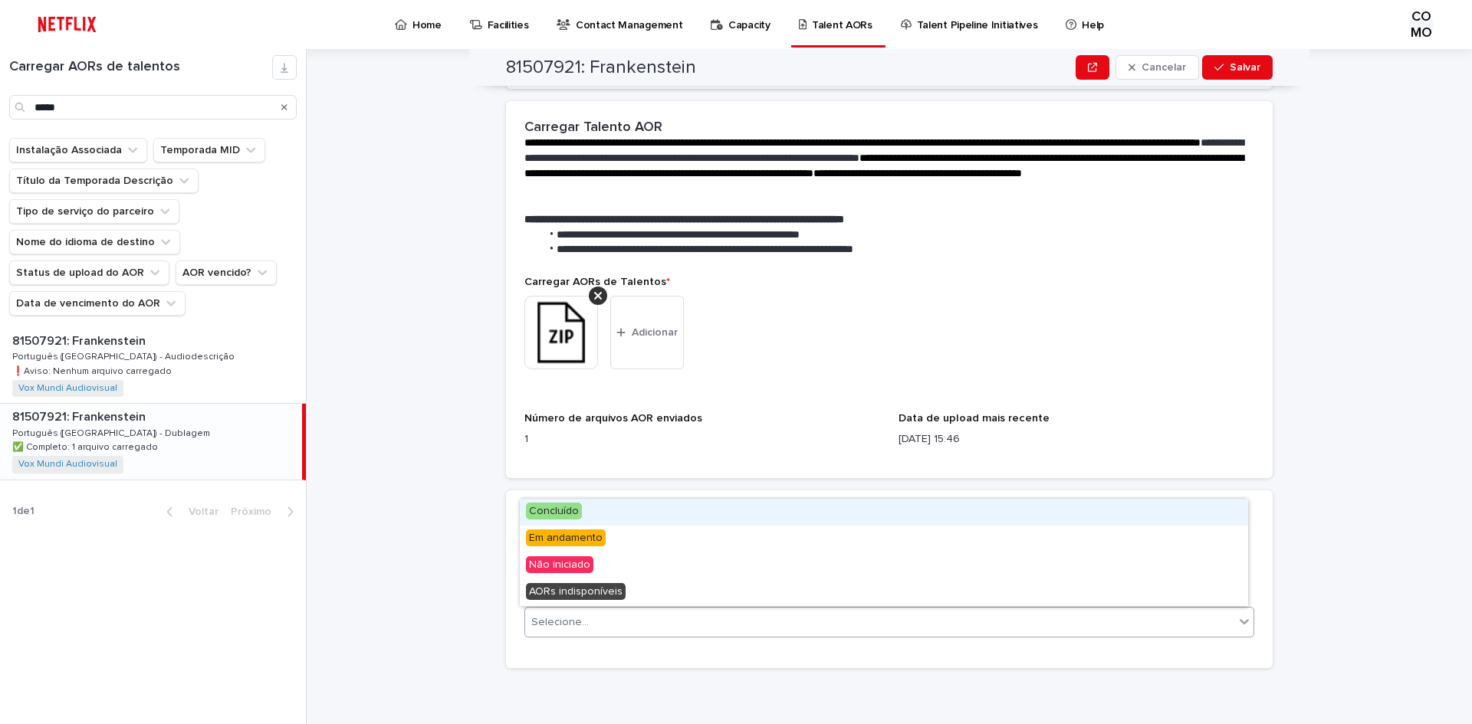
click at [544, 510] on font "Concluído" at bounding box center [554, 511] width 50 height 11
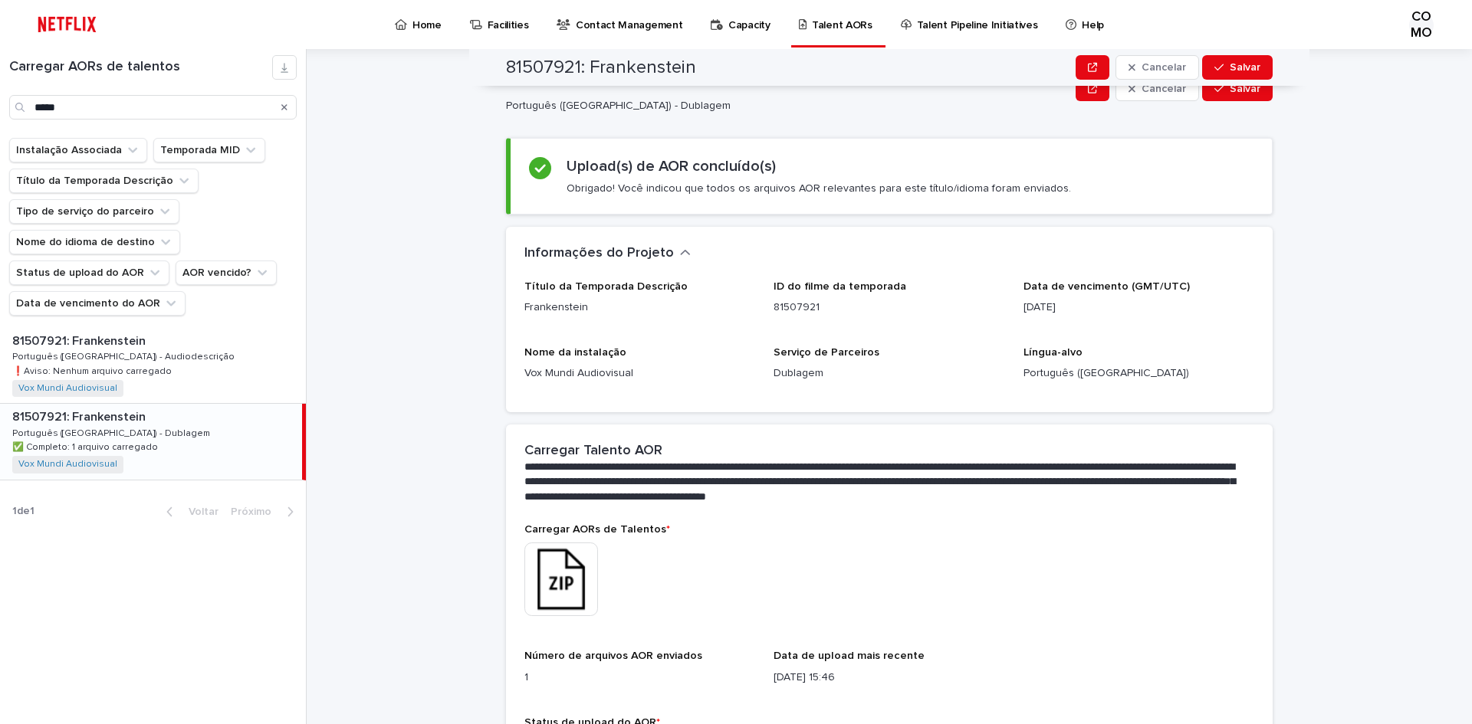
scroll to position [0, 0]
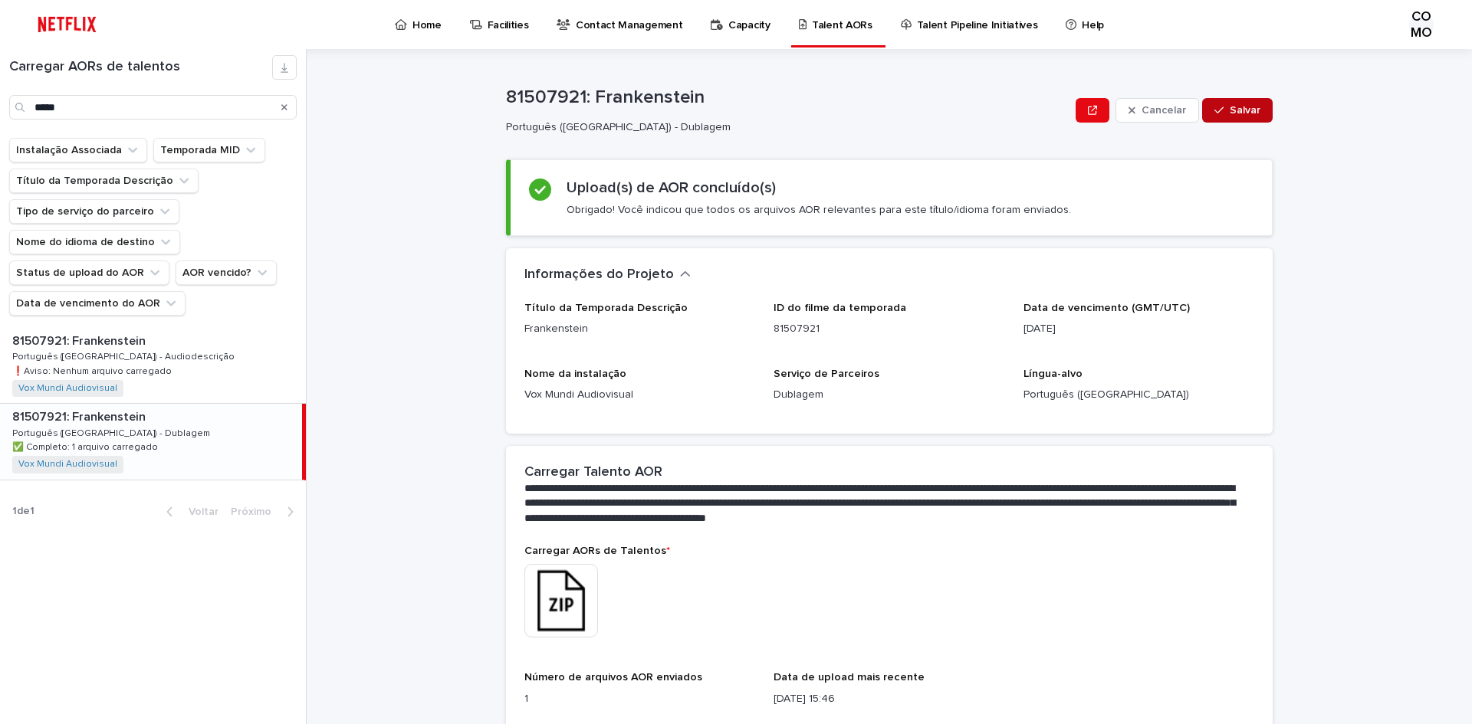
click at [1249, 105] on button "Salvar" at bounding box center [1237, 110] width 71 height 25
drag, startPoint x: 285, startPoint y: 109, endPoint x: 163, endPoint y: 118, distance: 122.2
click at [285, 109] on icon "Procurar" at bounding box center [284, 107] width 6 height 6
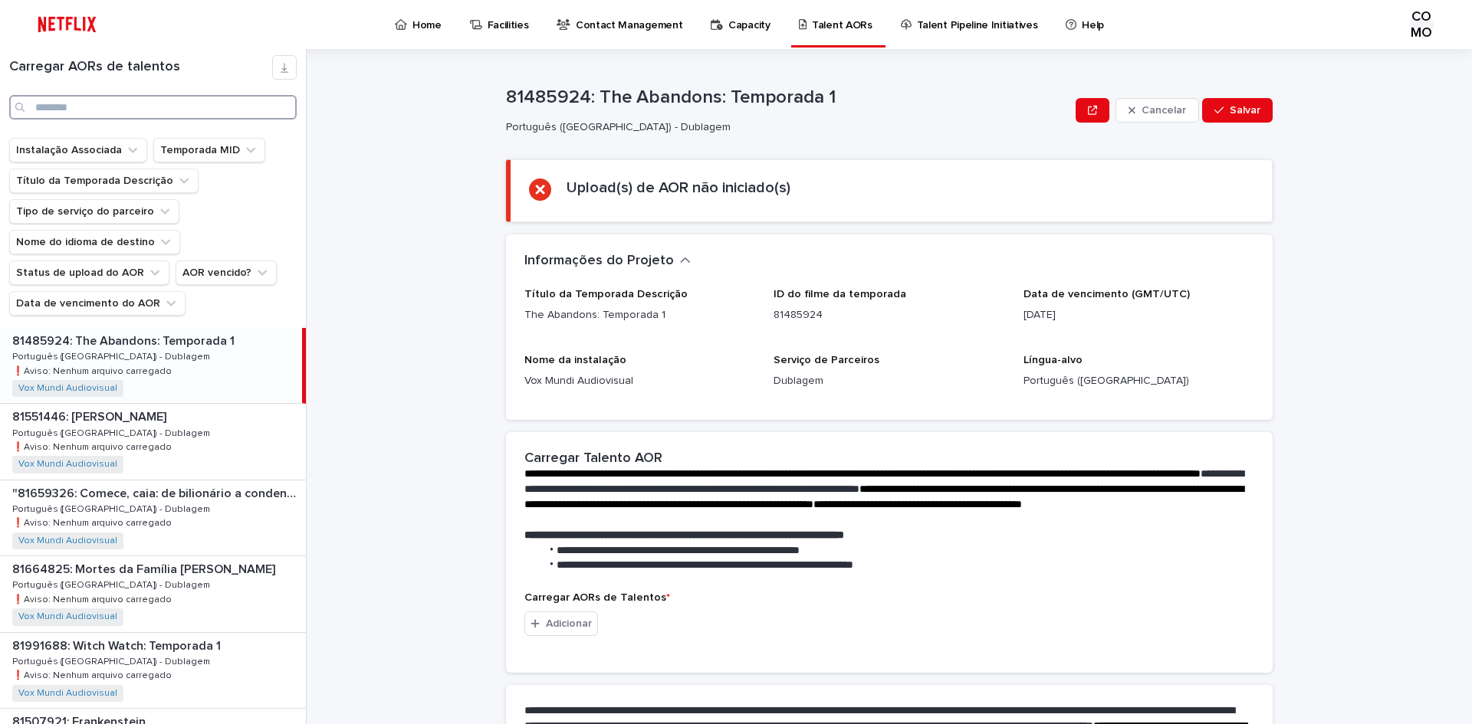
click at [161, 110] on input "Procurar" at bounding box center [152, 107] width 287 height 25
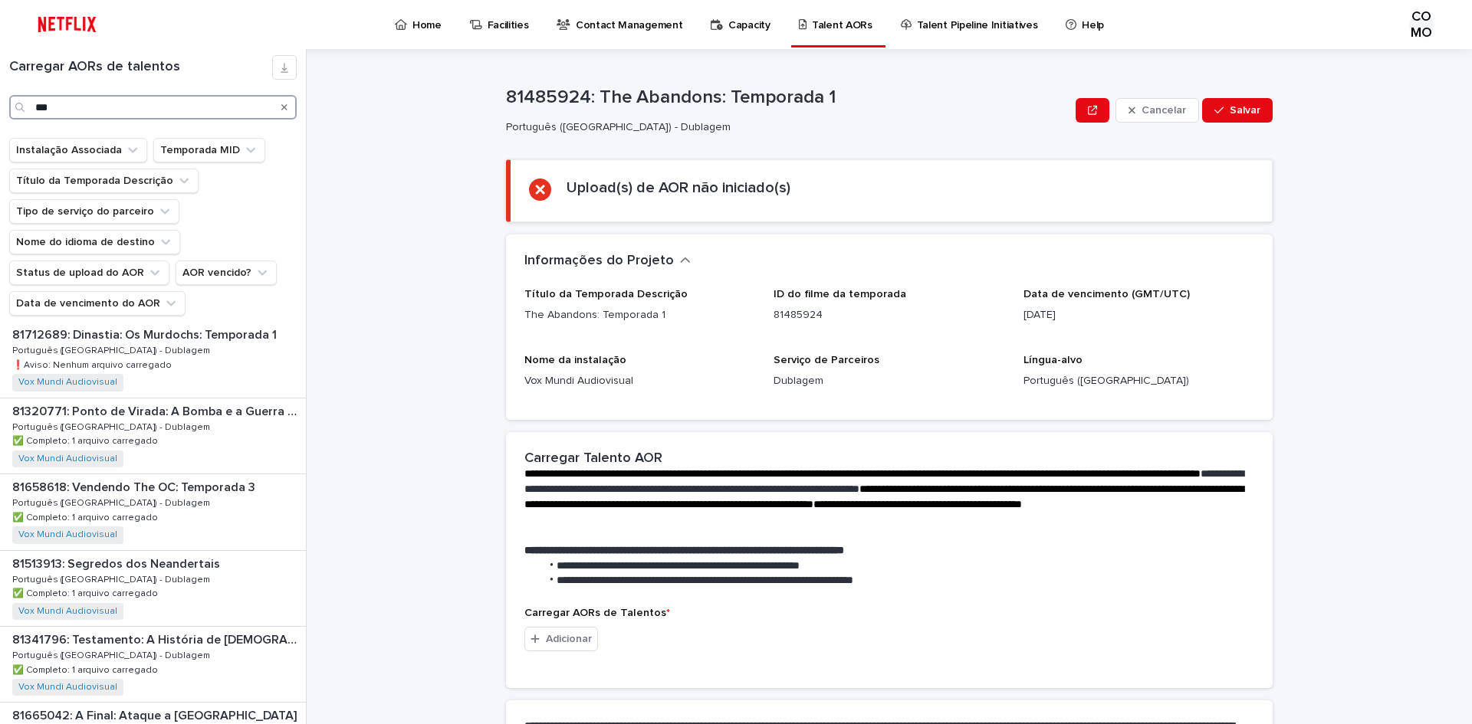
scroll to position [1227, 0]
type input "***"
click at [288, 107] on div "Procurar" at bounding box center [284, 107] width 25 height 25
click at [284, 105] on icon "Procurar" at bounding box center [284, 107] width 6 height 9
click at [151, 110] on input "Procurar" at bounding box center [152, 107] width 287 height 25
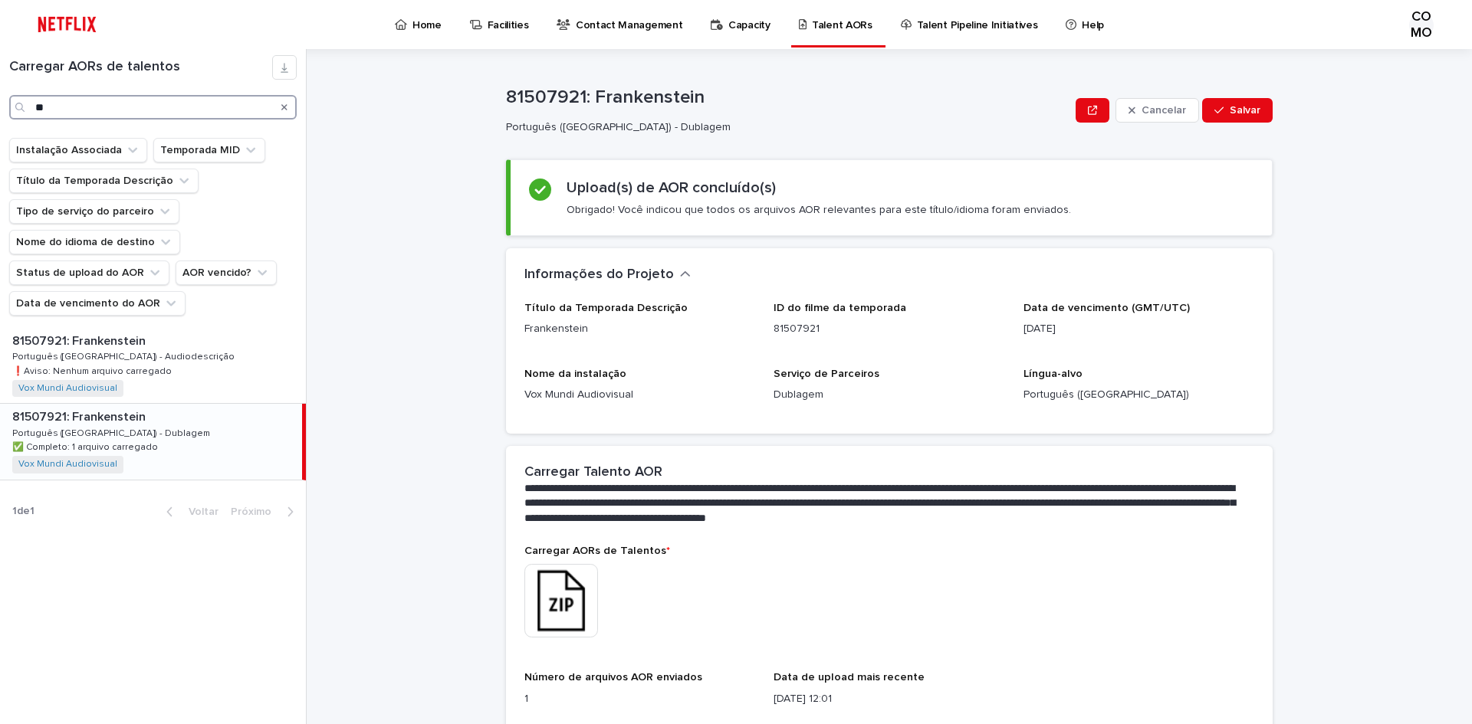
type input "*"
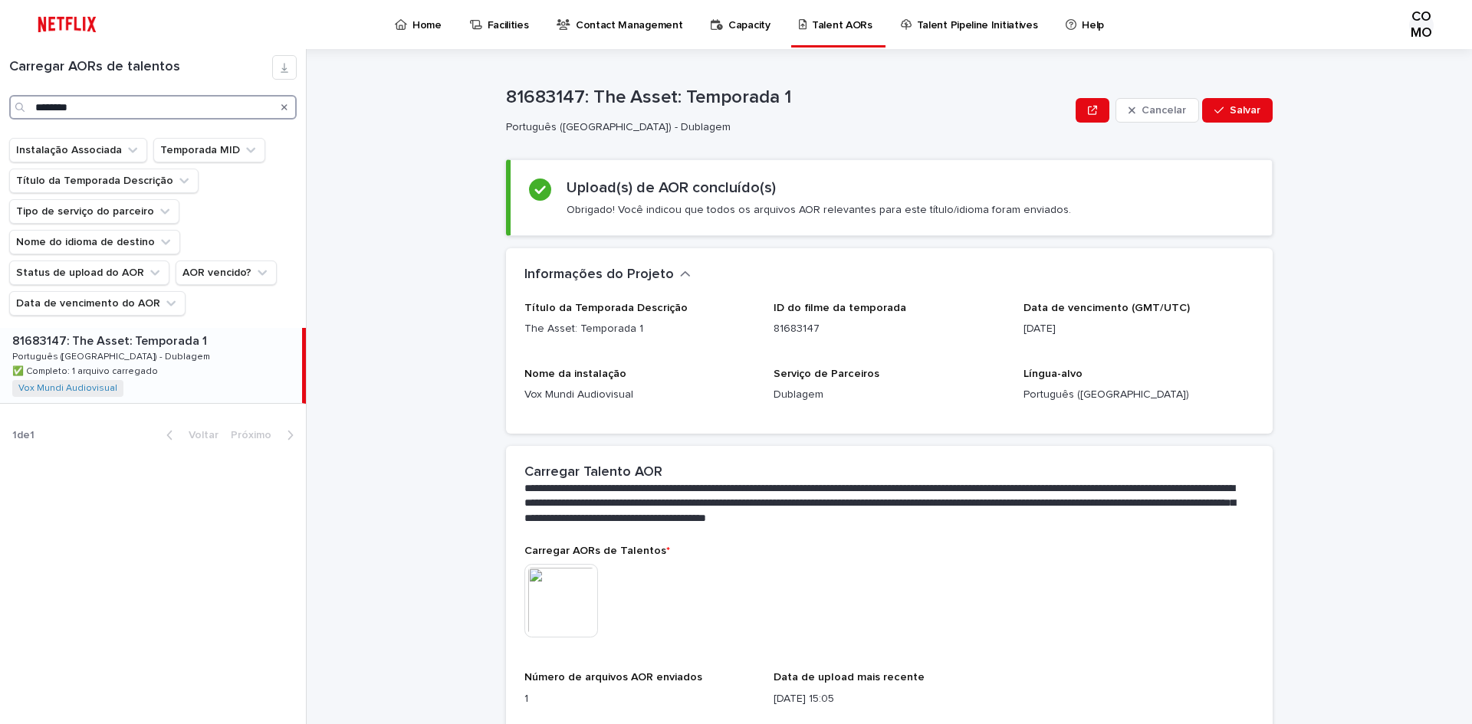
type input "********"
click at [173, 373] on div "81683147: The Asset: Temporada 1 81683147: The Asset: Temporada 1 Português ([G…" at bounding box center [151, 365] width 302 height 75
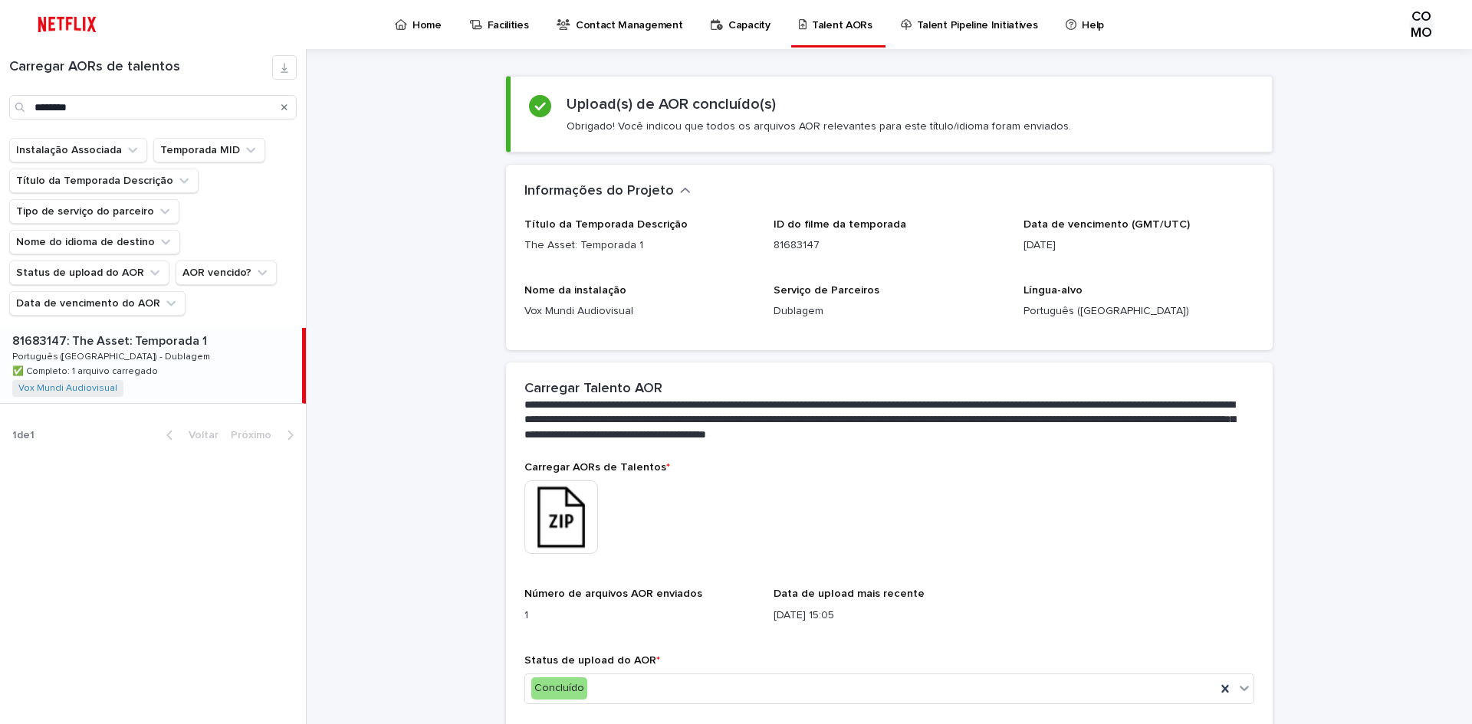
scroll to position [149, 0]
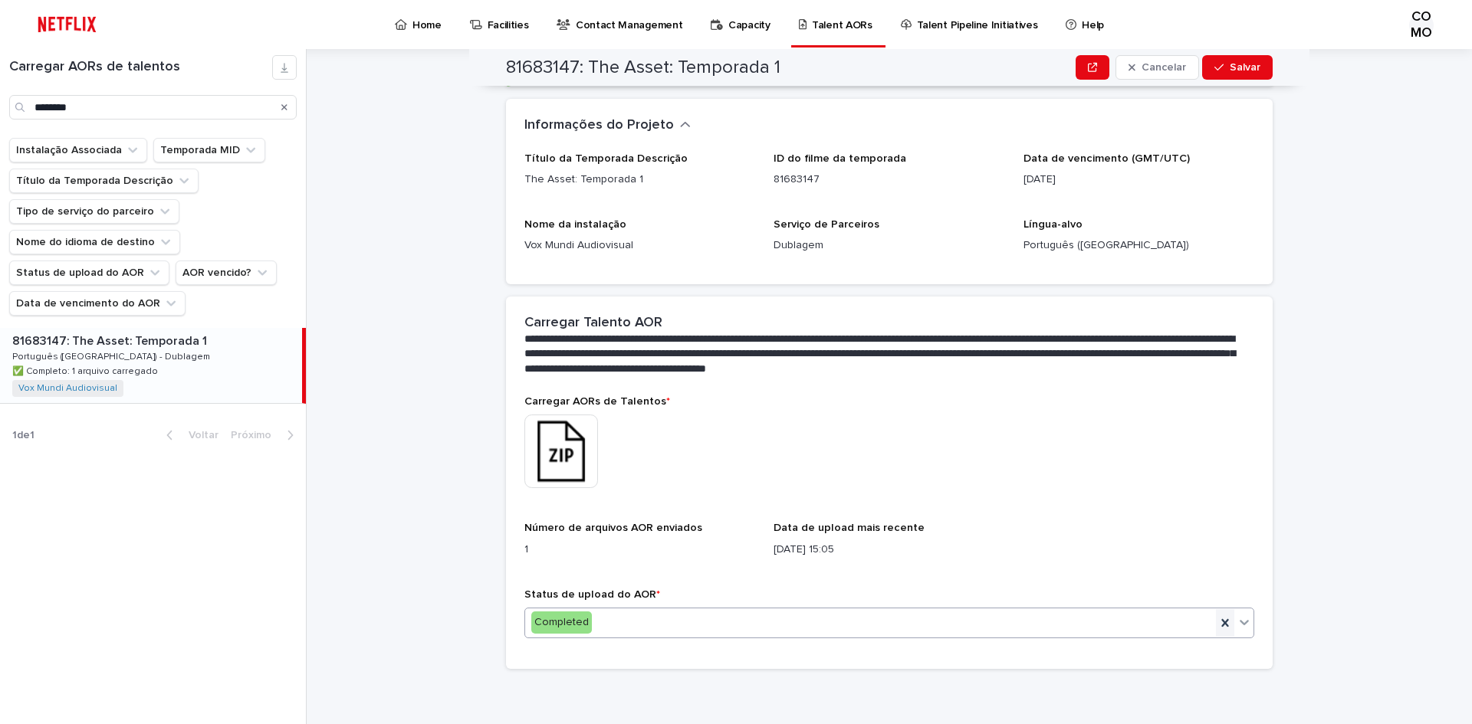
click at [1219, 628] on icon at bounding box center [1224, 623] width 15 height 15
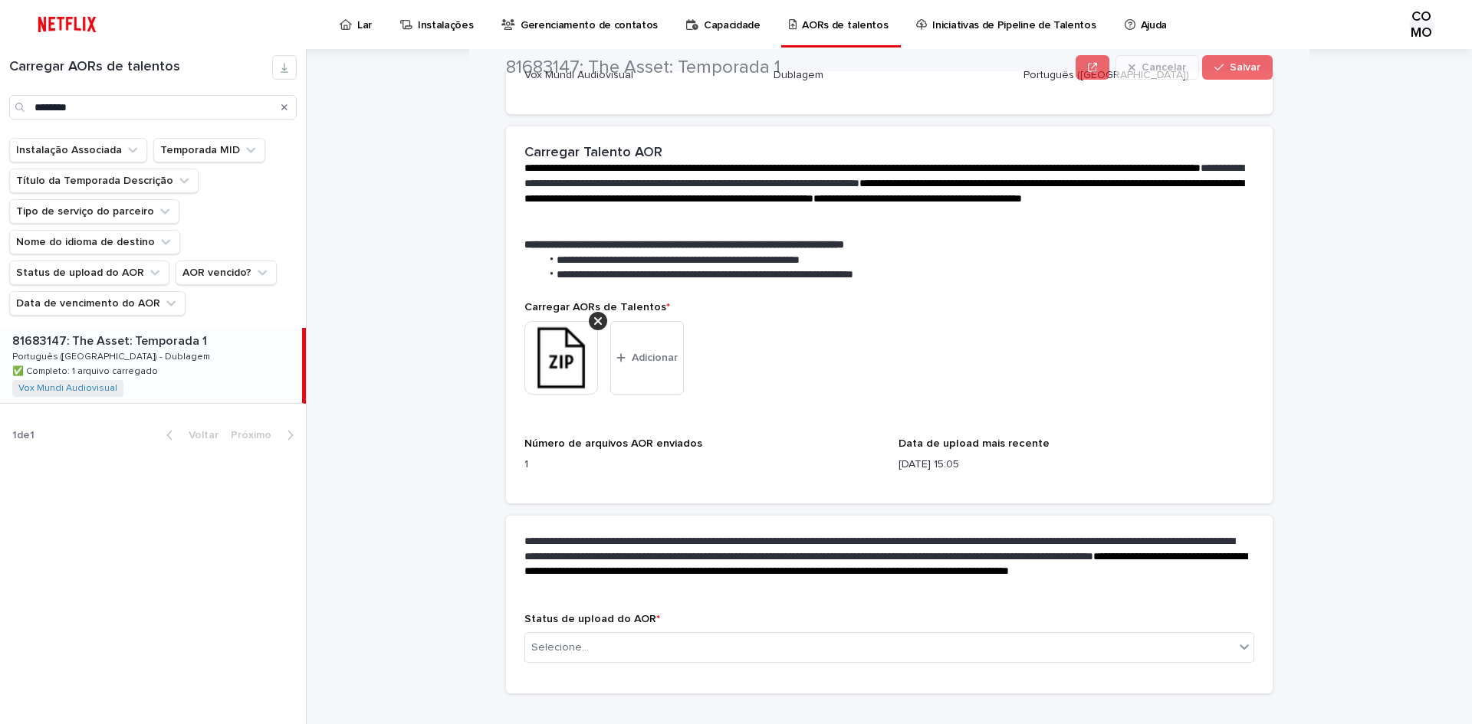
scroll to position [256, 0]
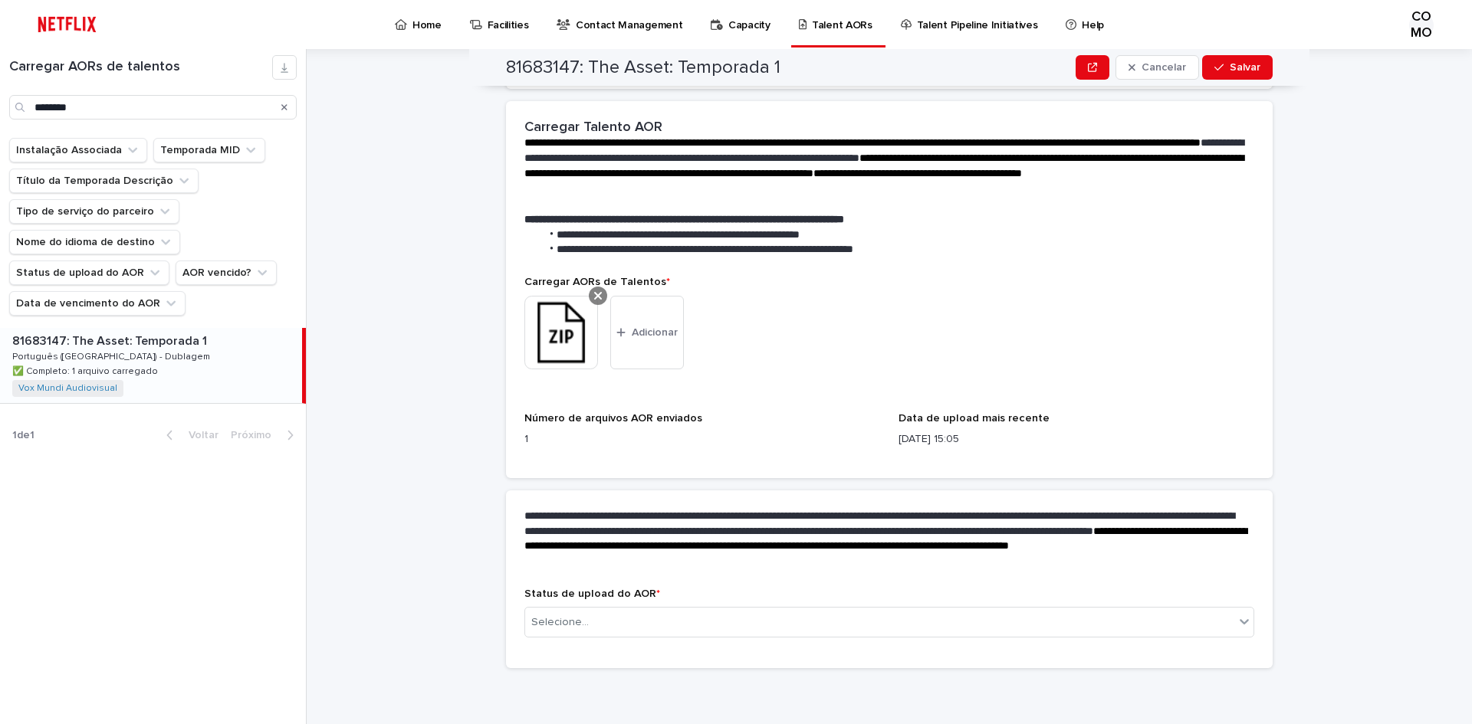
click at [594, 291] on icon at bounding box center [598, 296] width 8 height 12
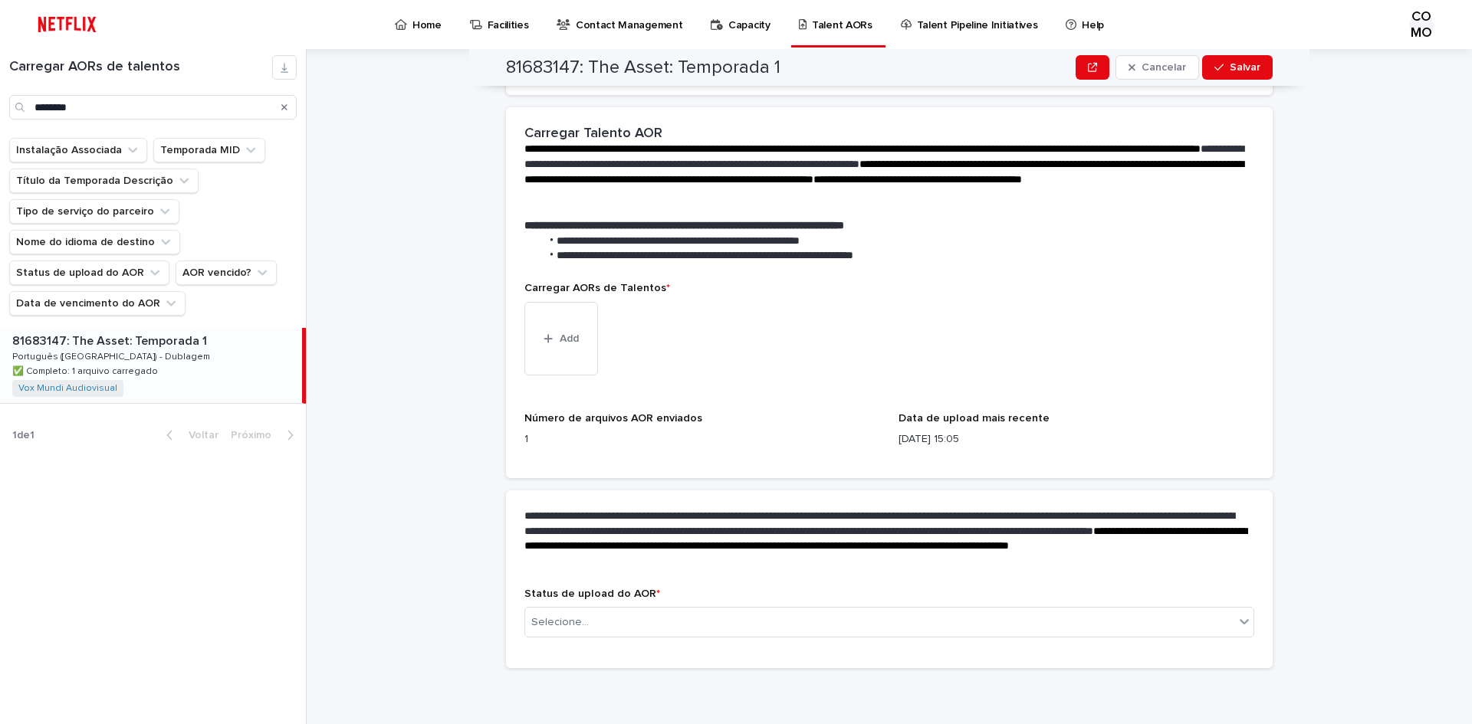
scroll to position [135, 0]
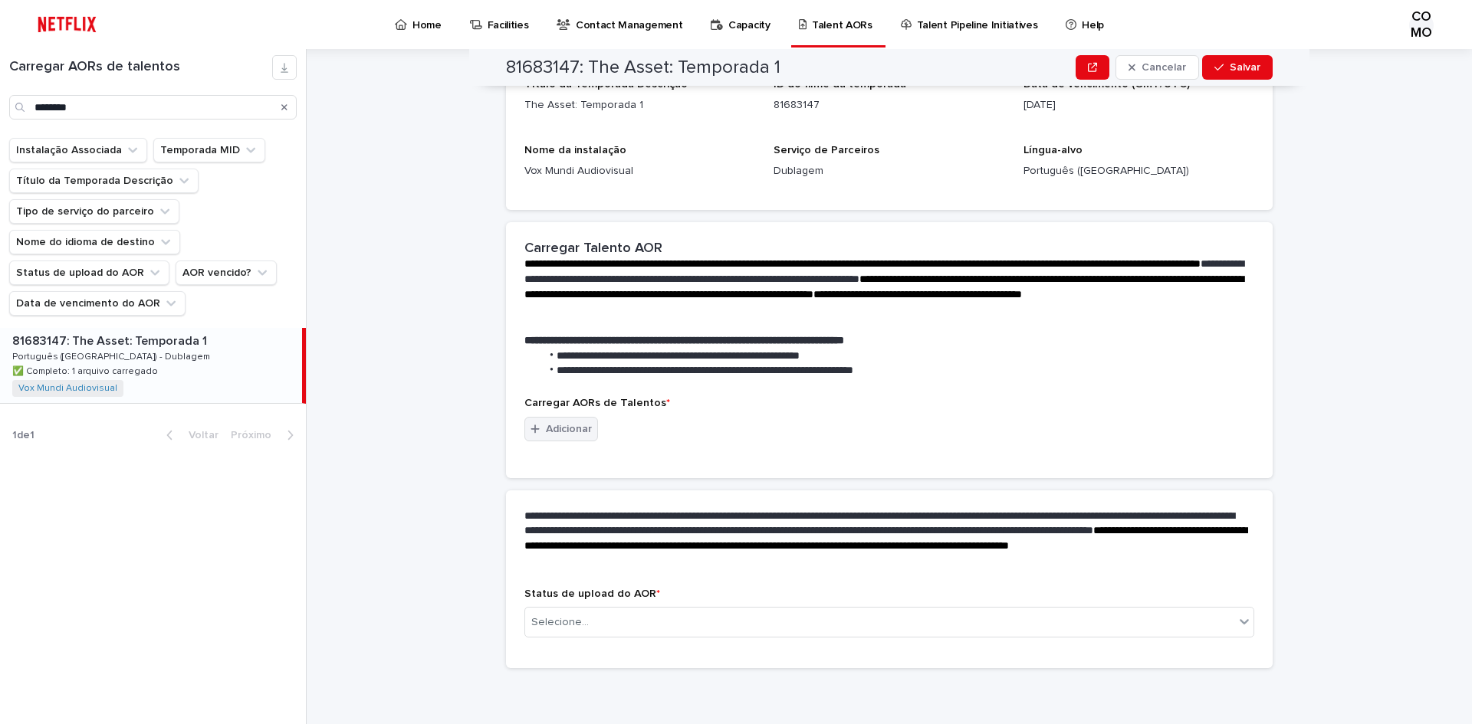
click at [555, 425] on font "Adicionar" at bounding box center [569, 429] width 46 height 11
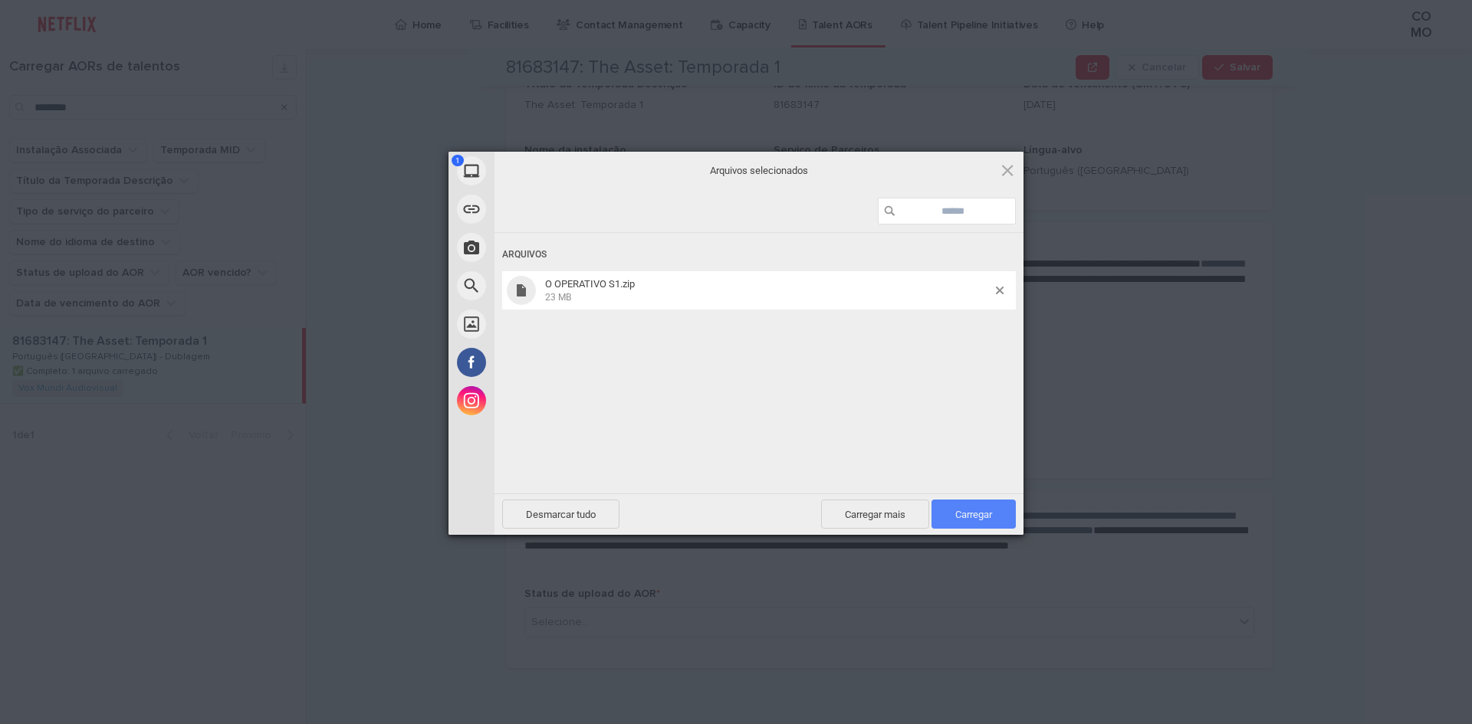
click at [965, 514] on font "Carregar" at bounding box center [973, 514] width 37 height 11
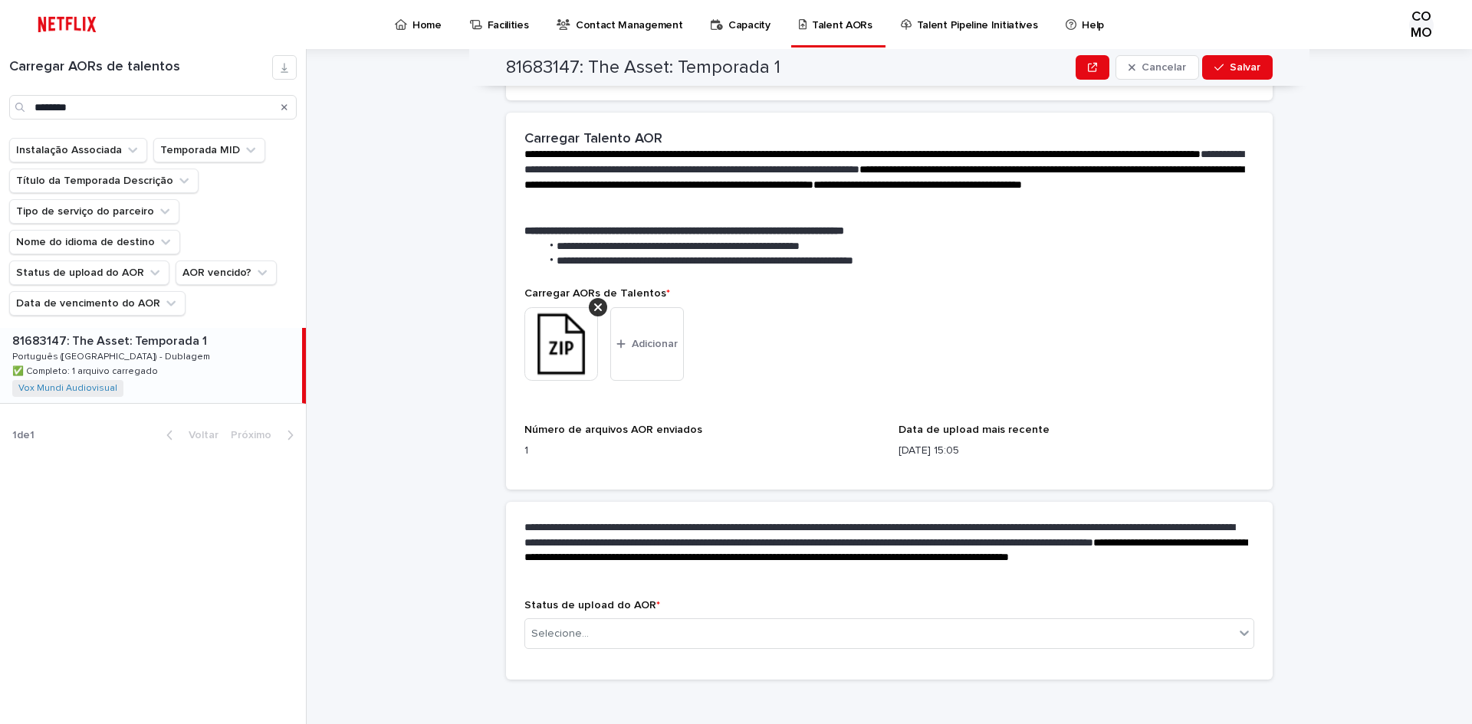
scroll to position [256, 0]
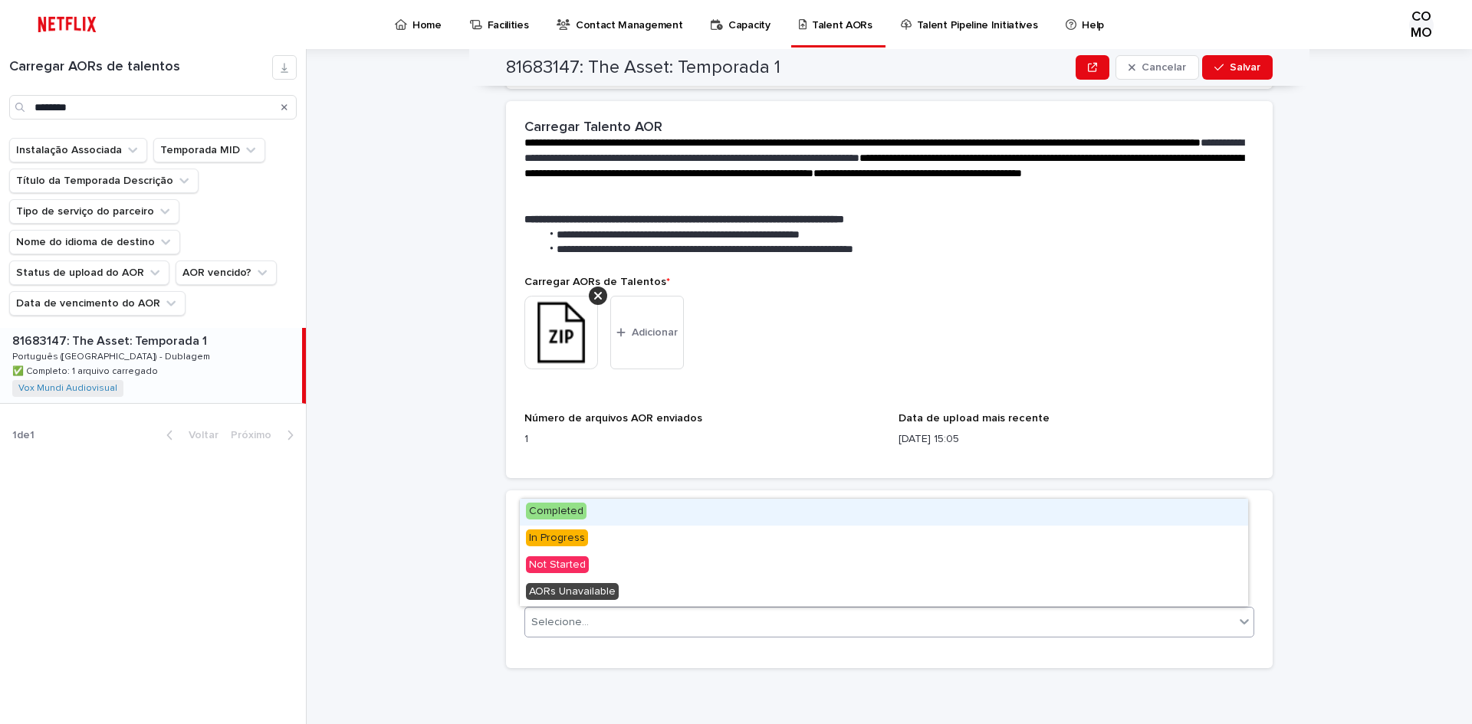
click at [1237, 623] on icon at bounding box center [1244, 621] width 15 height 15
click at [562, 508] on font "Concluído" at bounding box center [554, 511] width 50 height 11
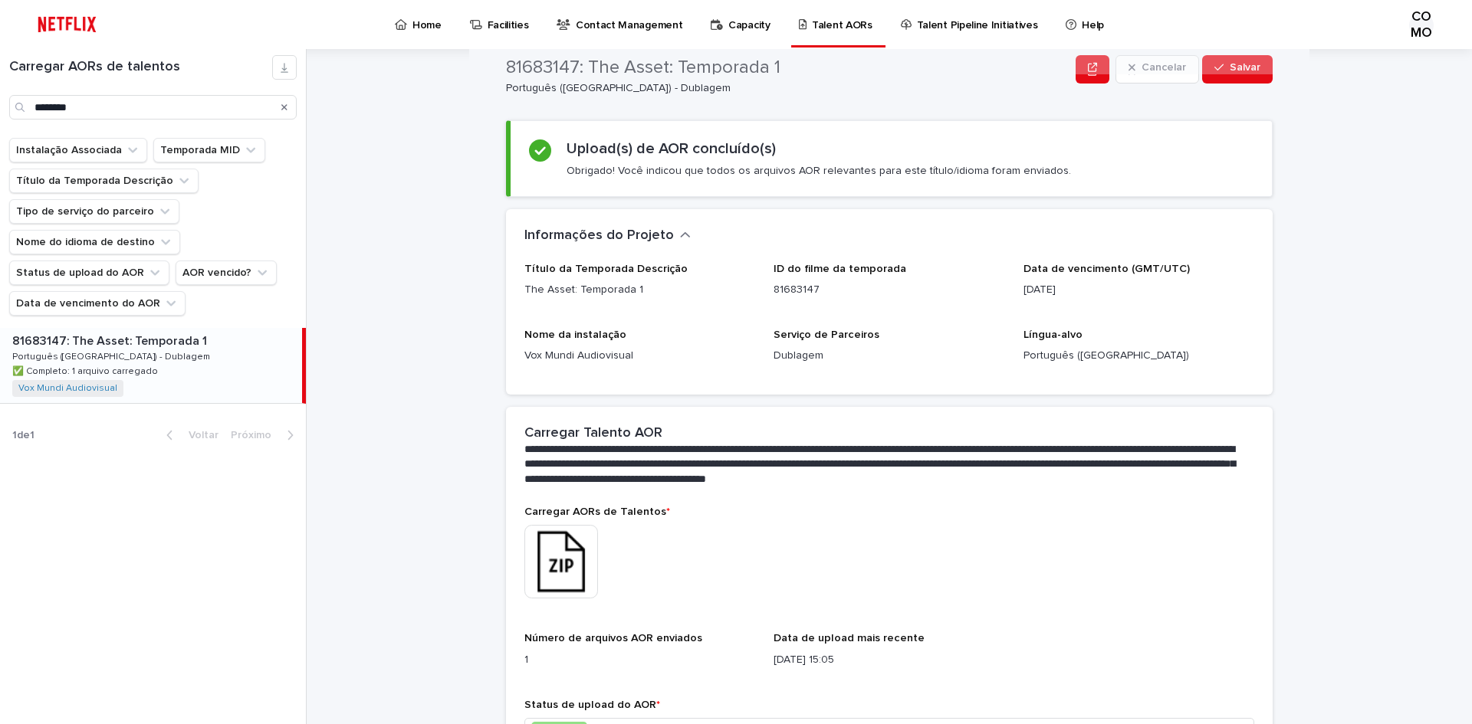
scroll to position [0, 0]
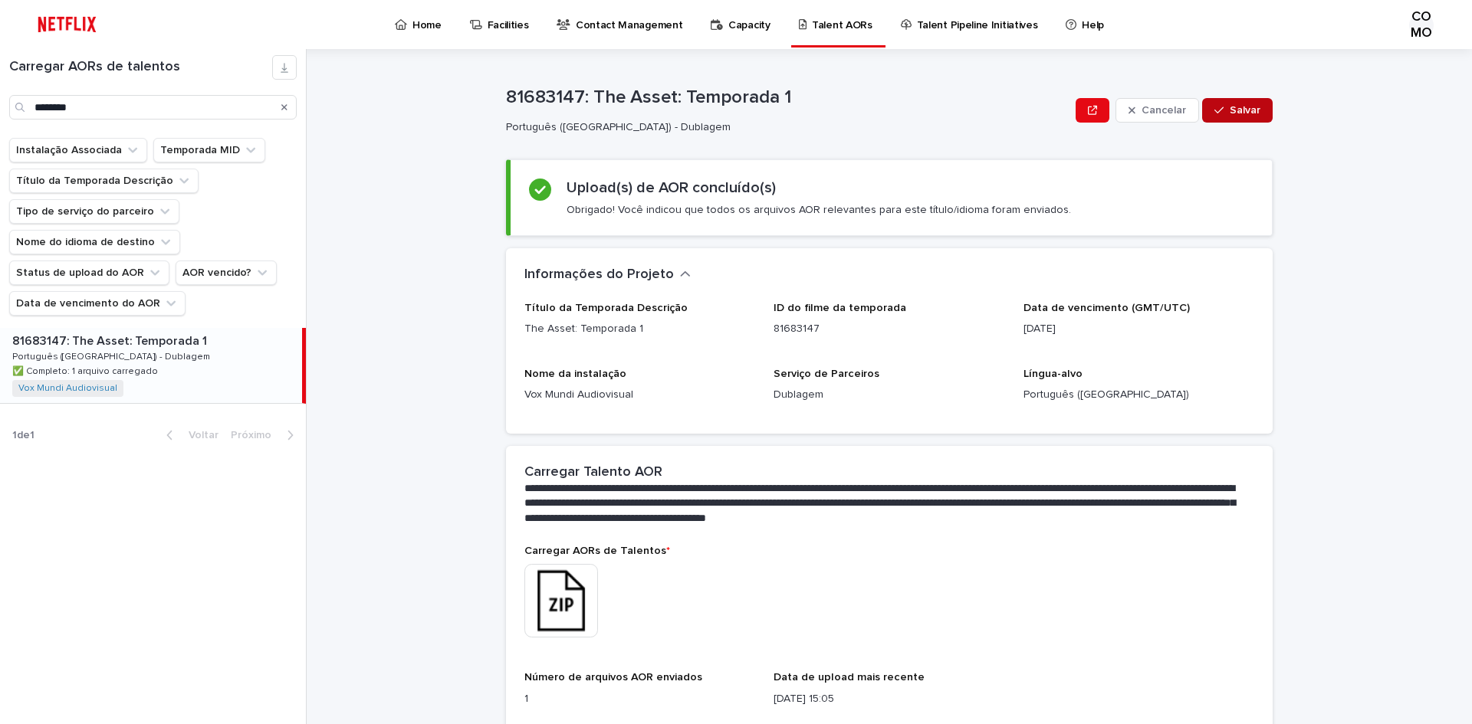
click at [1236, 112] on font "Salvar" at bounding box center [1245, 110] width 31 height 11
